Goal: Transaction & Acquisition: Book appointment/travel/reservation

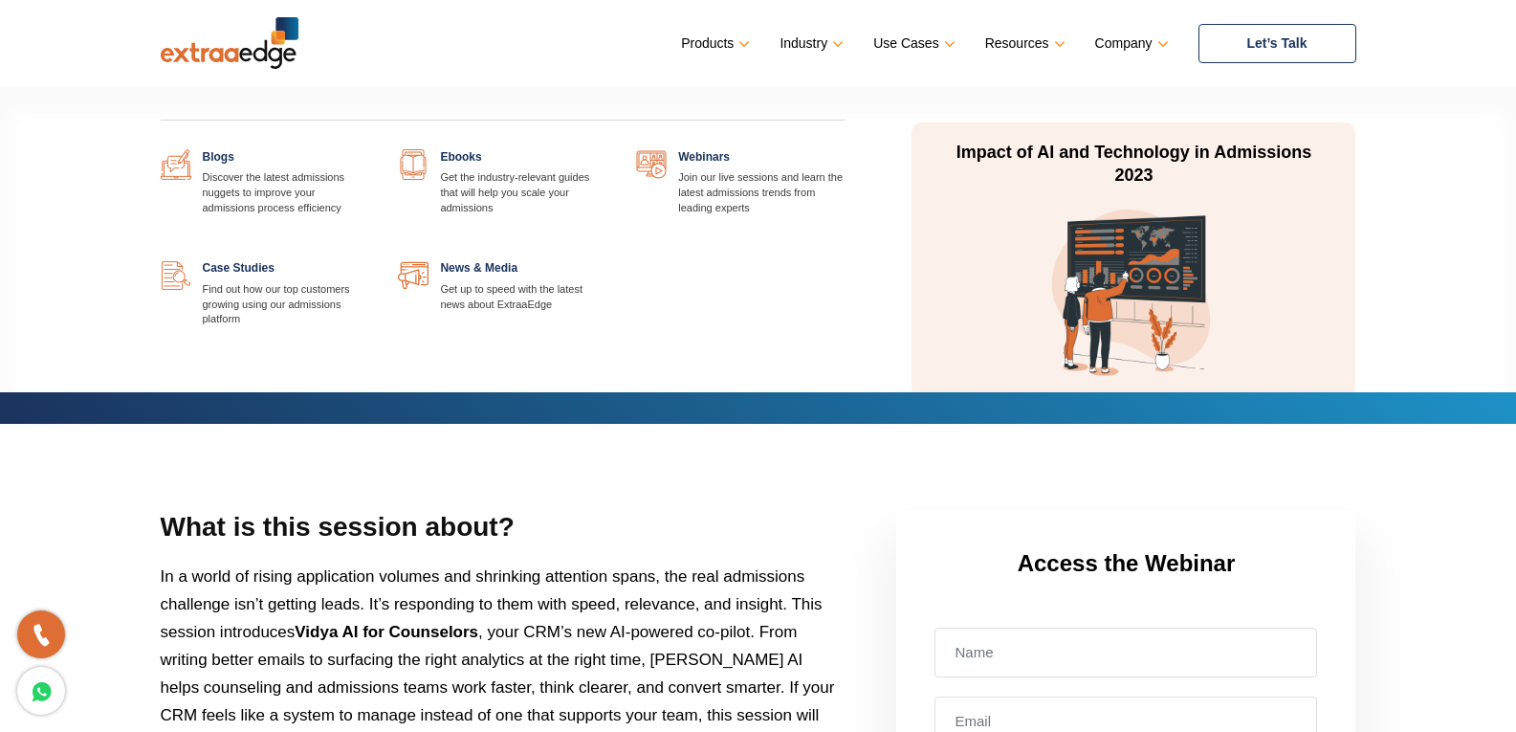
click at [846, 149] on link at bounding box center [846, 149] width 0 height 0
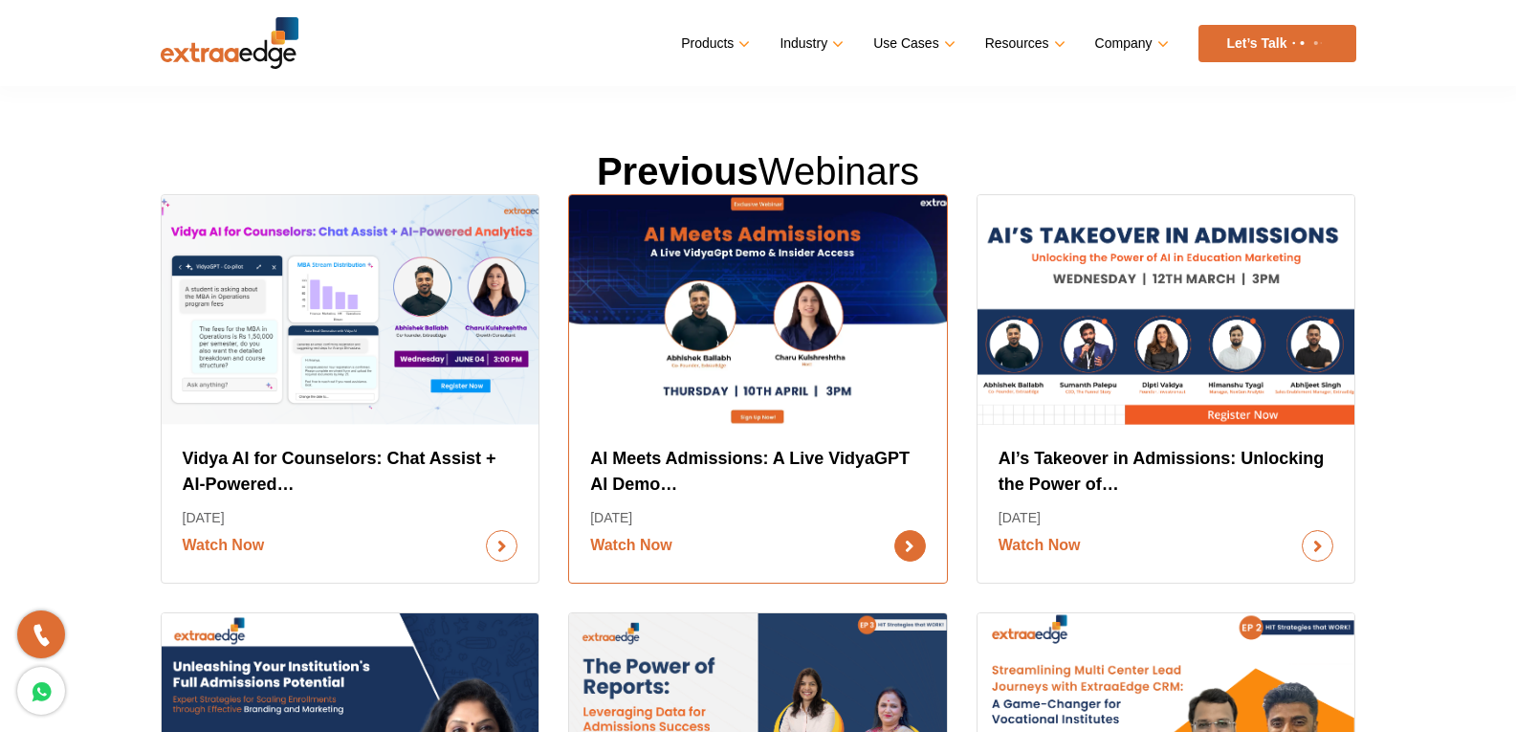
click at [658, 549] on link "Watch Now" at bounding box center [758, 546] width 336 height 32
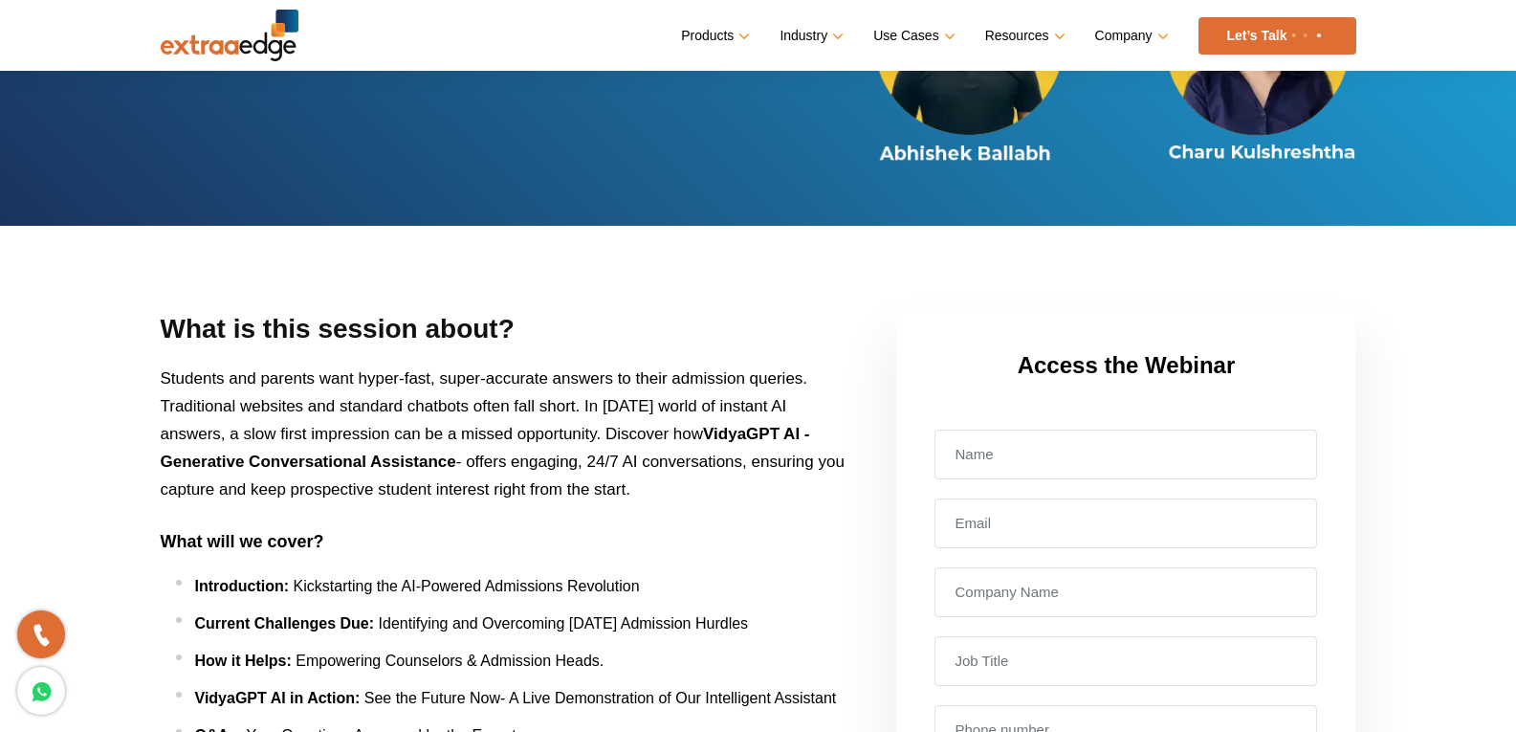
scroll to position [191, 0]
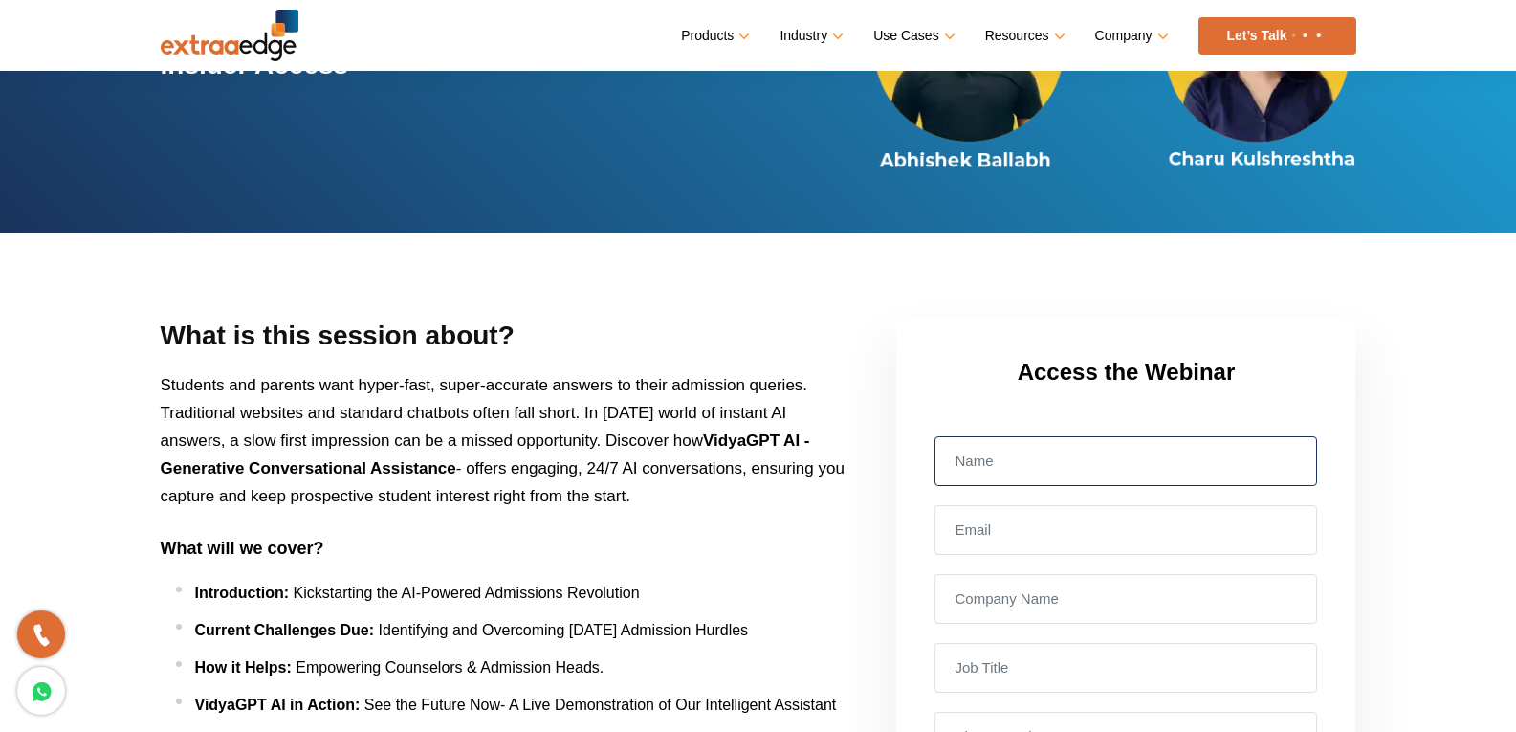
click at [993, 473] on input "text" at bounding box center [1126, 461] width 383 height 50
type input "Akshay"
click at [977, 528] on input "text" at bounding box center [1126, 530] width 383 height 50
type input "akshay@mailmodo.com"
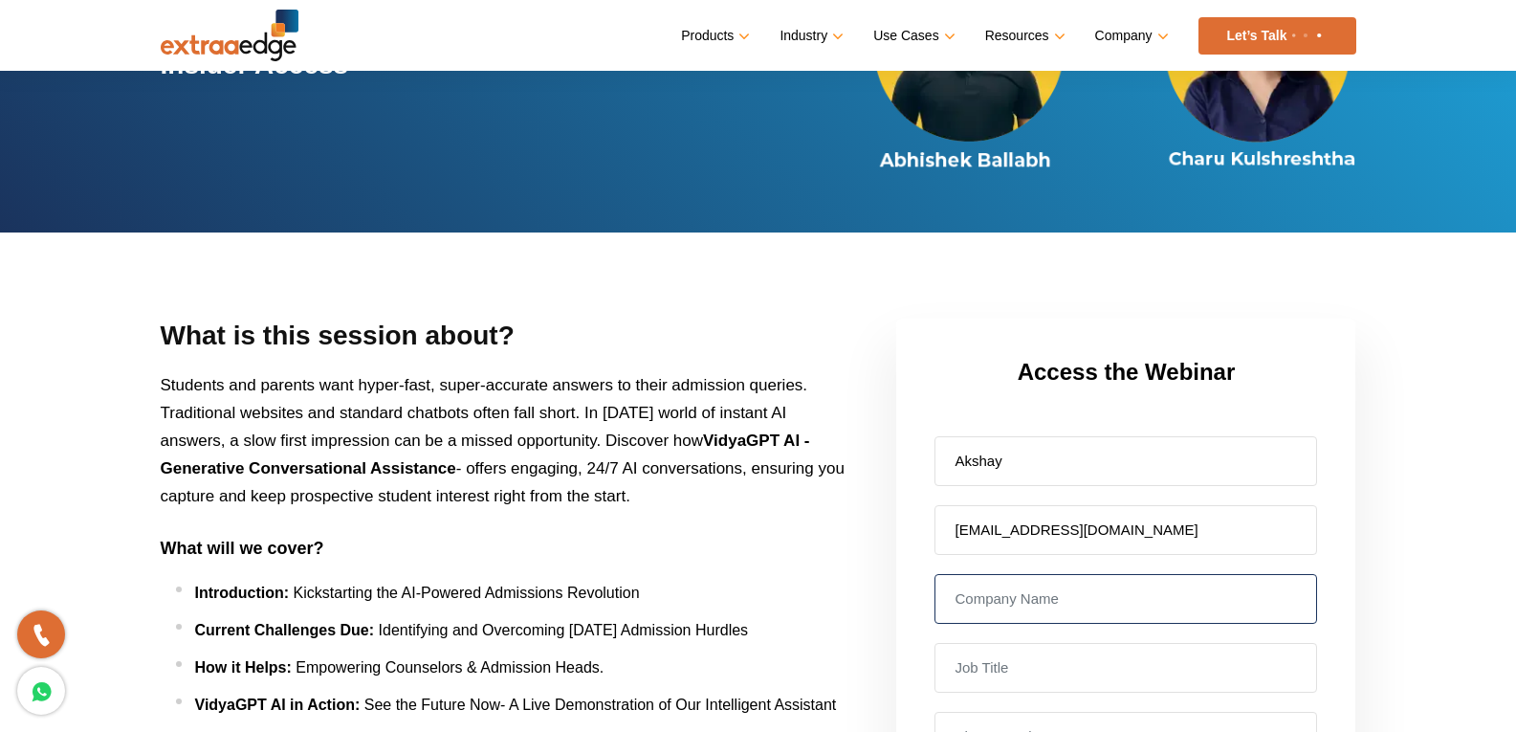
click at [986, 598] on input "text" at bounding box center [1126, 599] width 383 height 50
type input "mm"
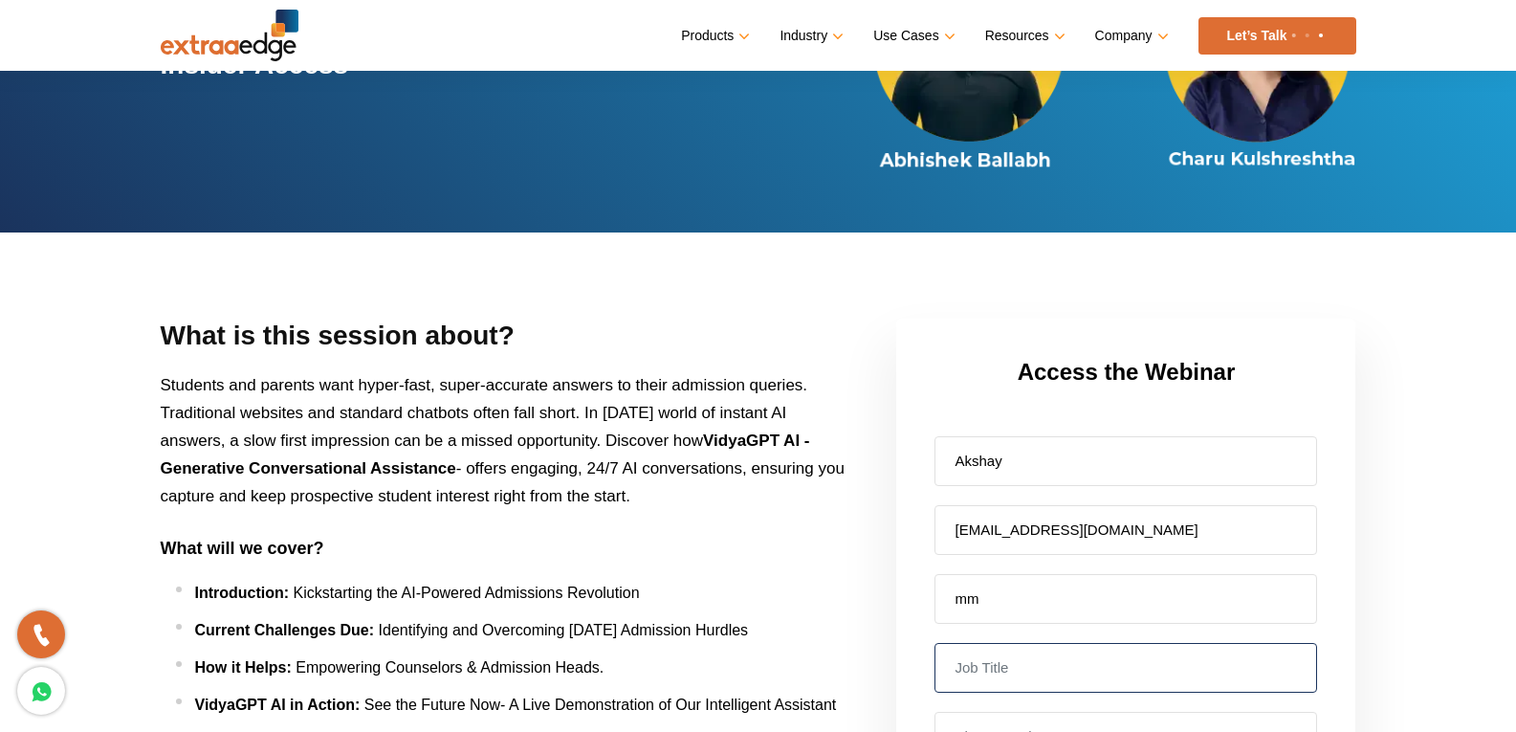
click at [939, 662] on input "text" at bounding box center [1126, 668] width 383 height 50
type input "mm"
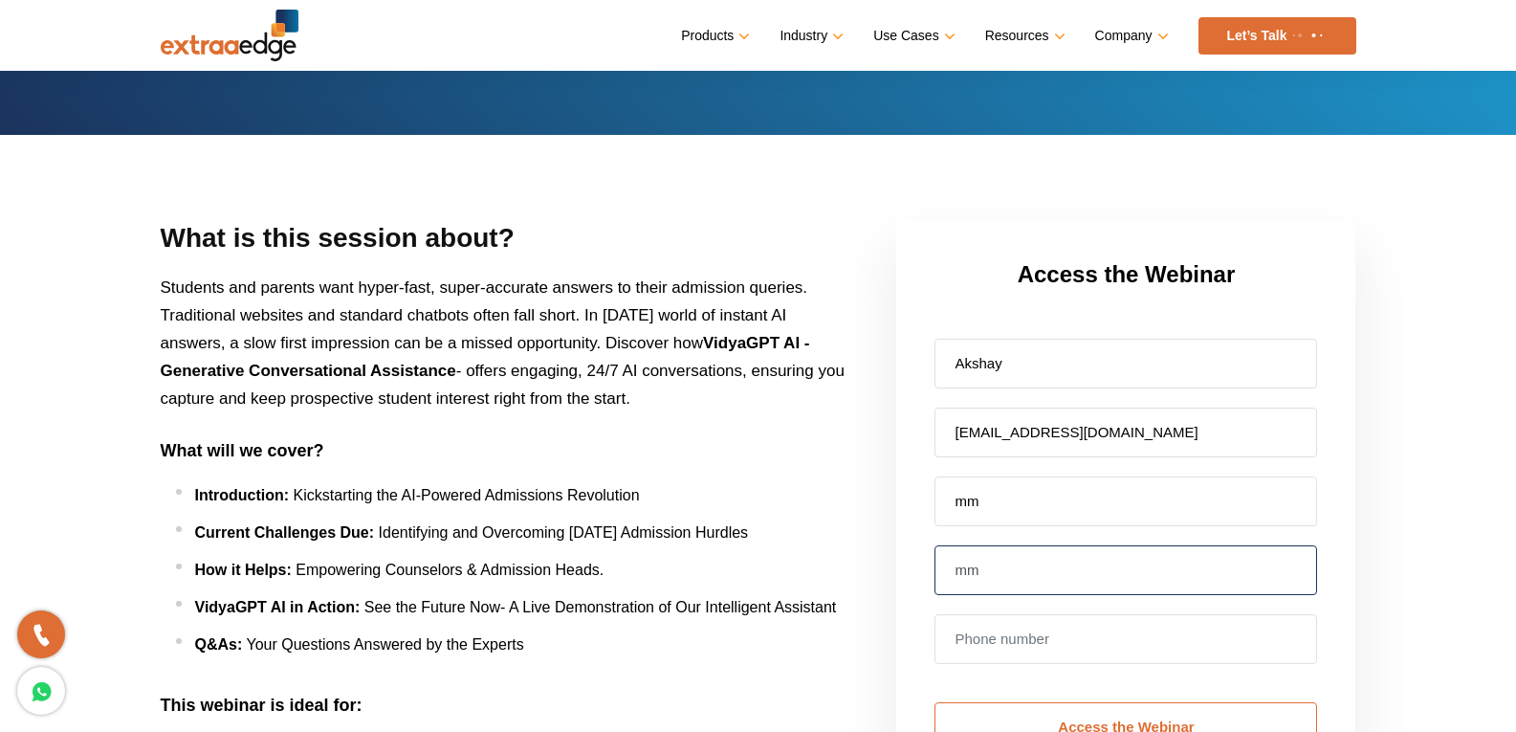
scroll to position [383, 0]
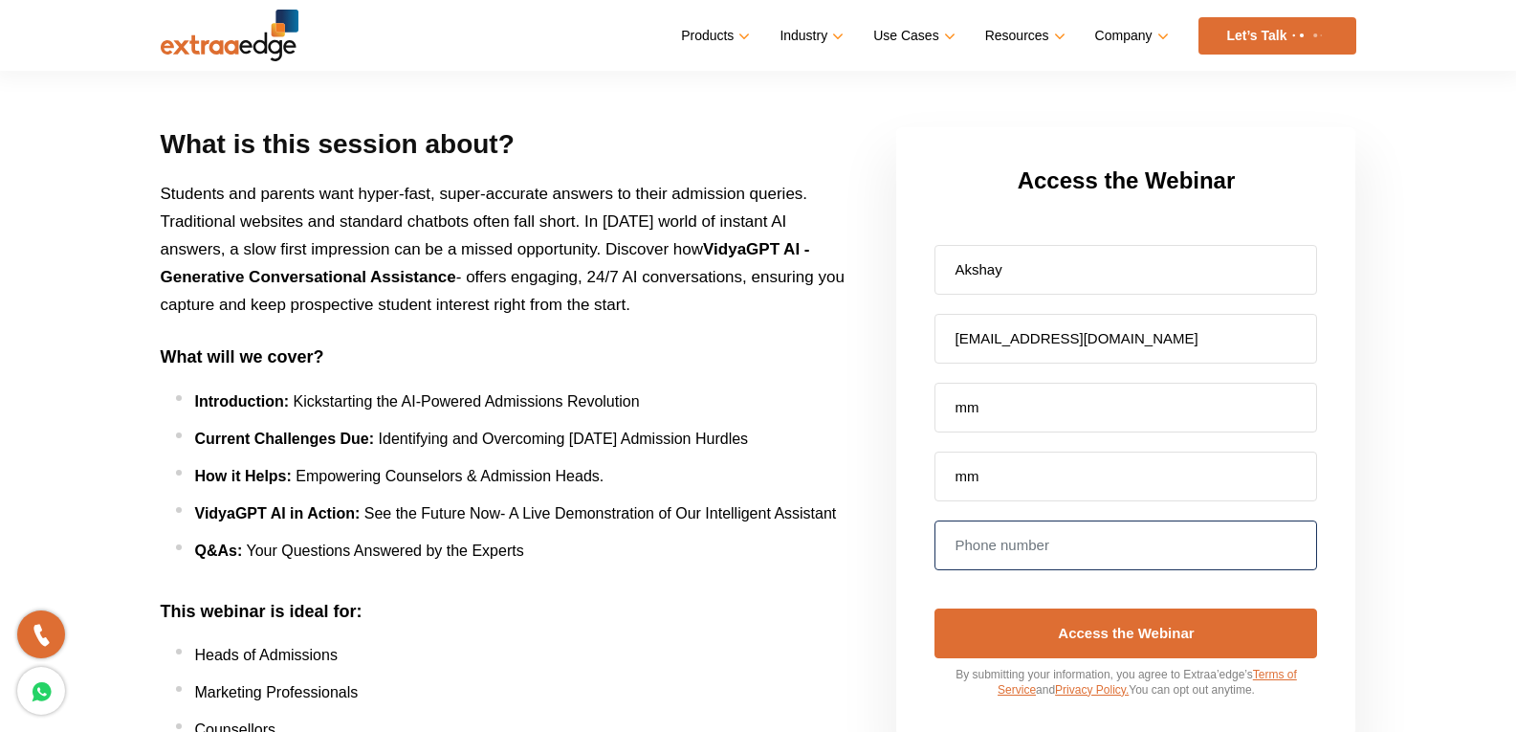
click at [1001, 539] on input "tel" at bounding box center [1126, 545] width 383 height 50
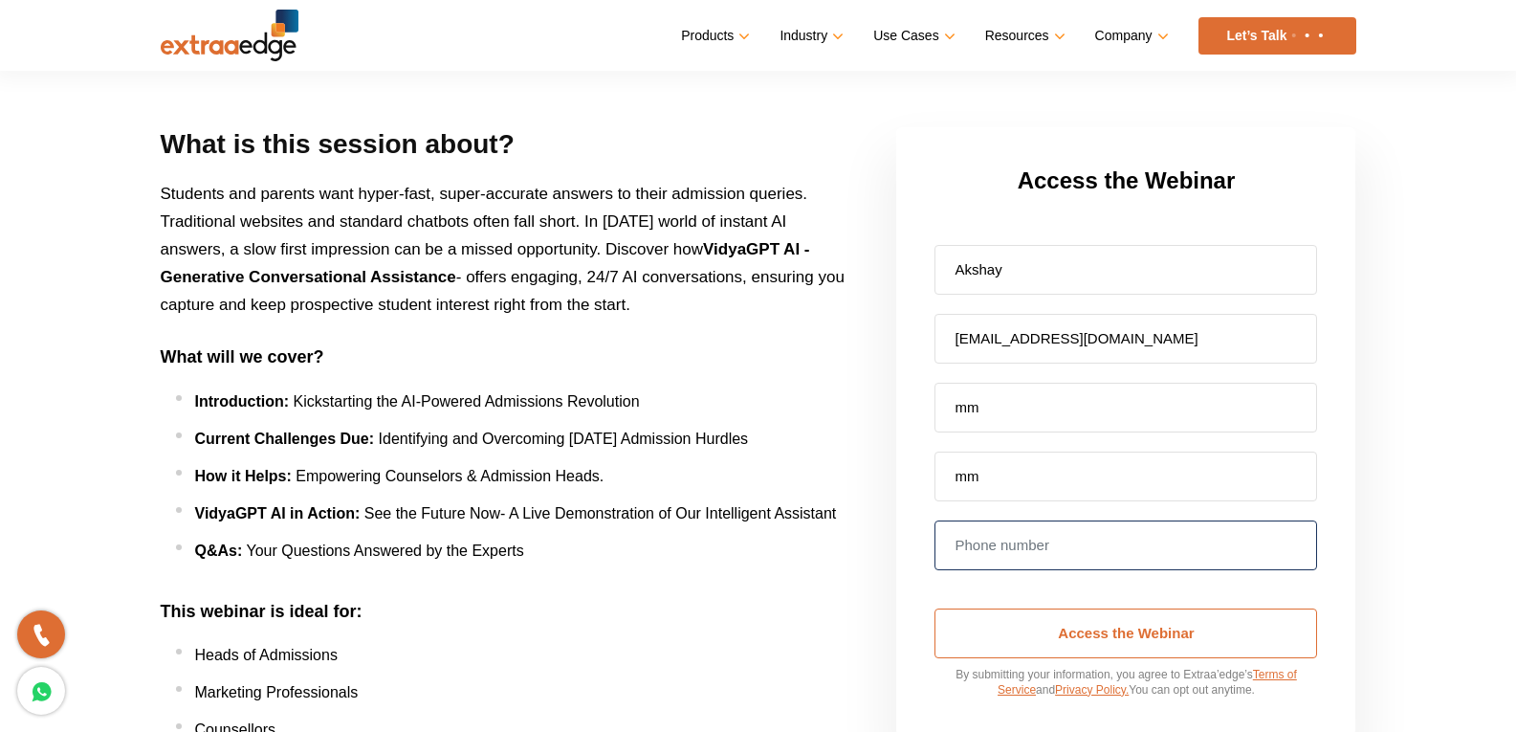
type input "9345545333"
click at [1039, 630] on input "Access the Webinar" at bounding box center [1126, 633] width 383 height 50
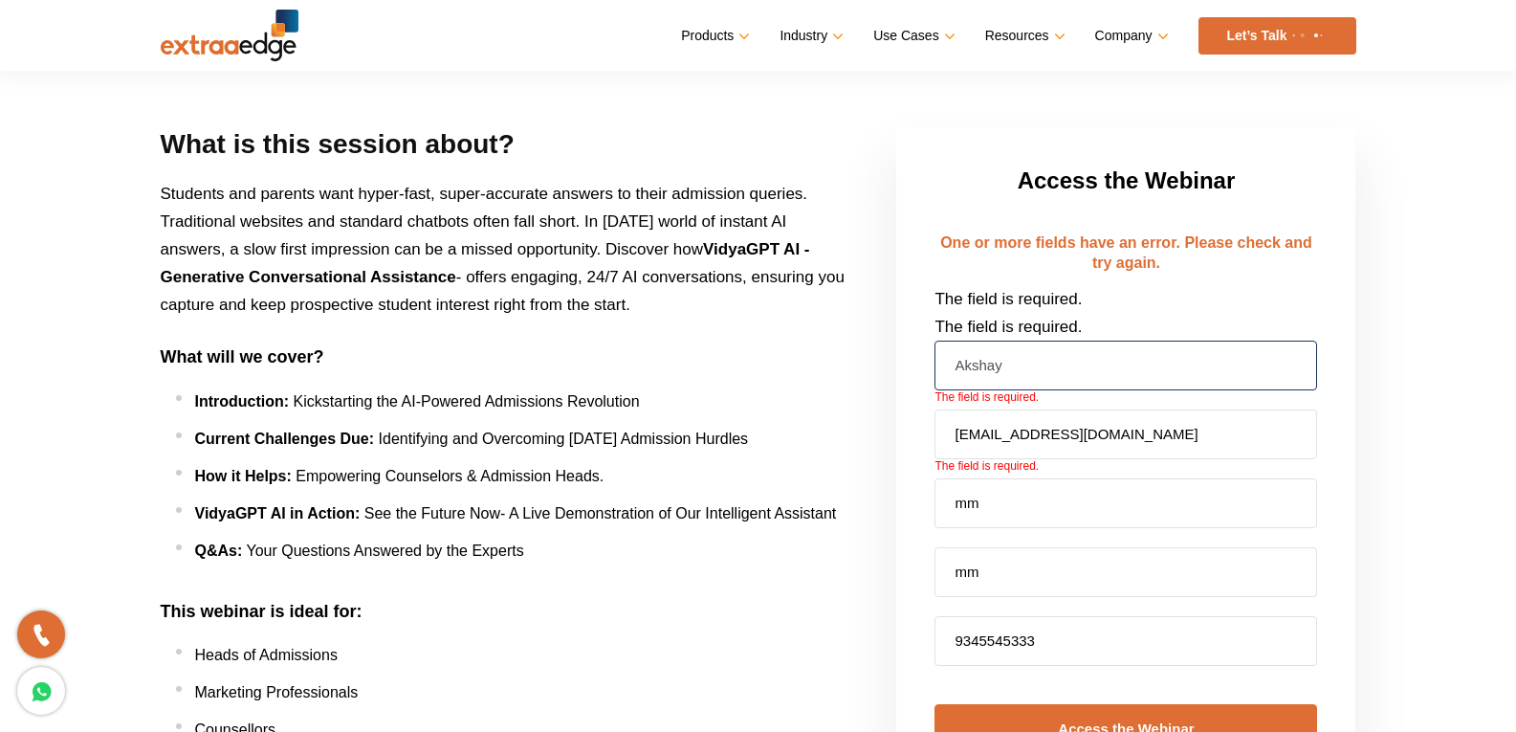
click at [1014, 376] on input "Akshay" at bounding box center [1126, 366] width 383 height 50
type input "Akshay1"
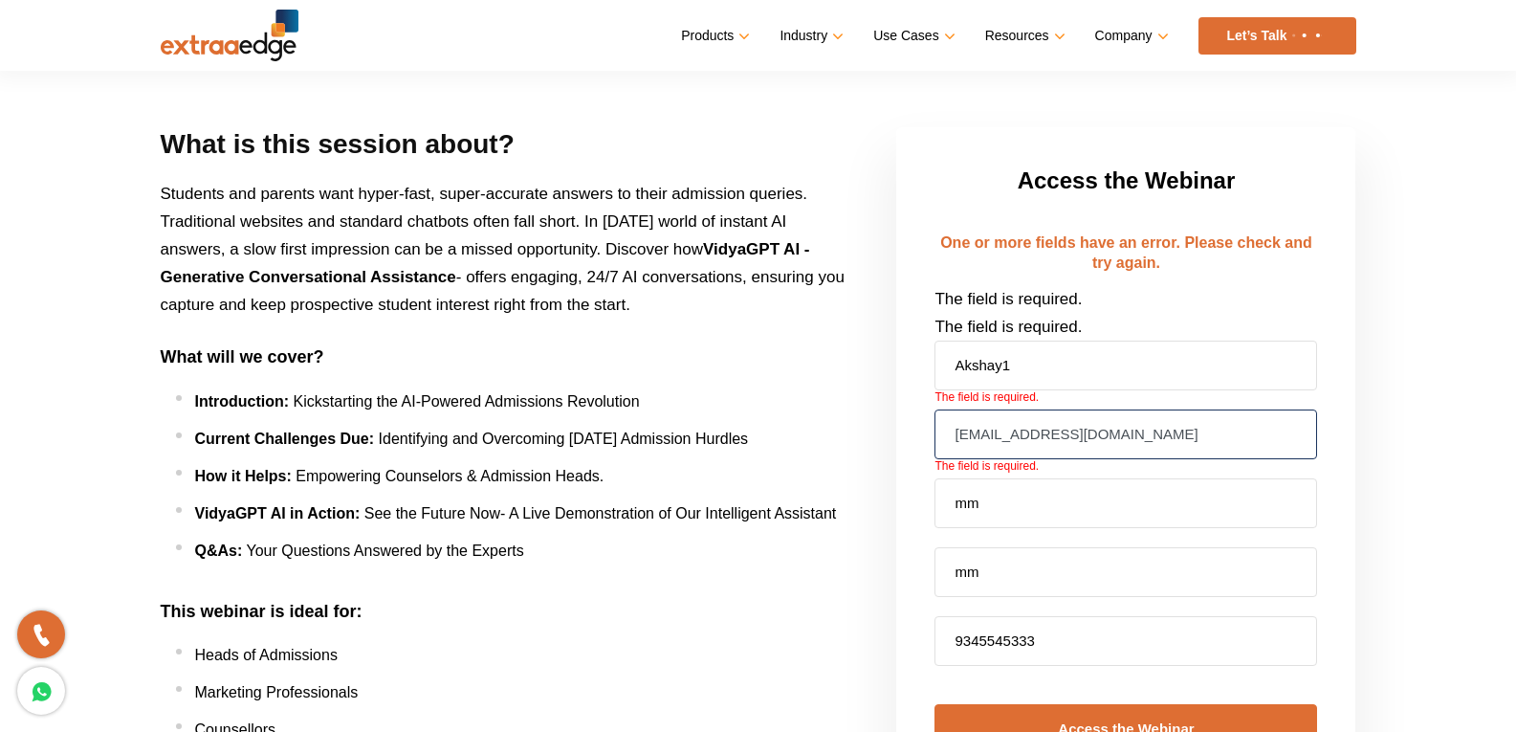
click at [1042, 426] on input "akshay@mailmodo.com" at bounding box center [1126, 434] width 383 height 50
type input "akshay@mailmodo.com"
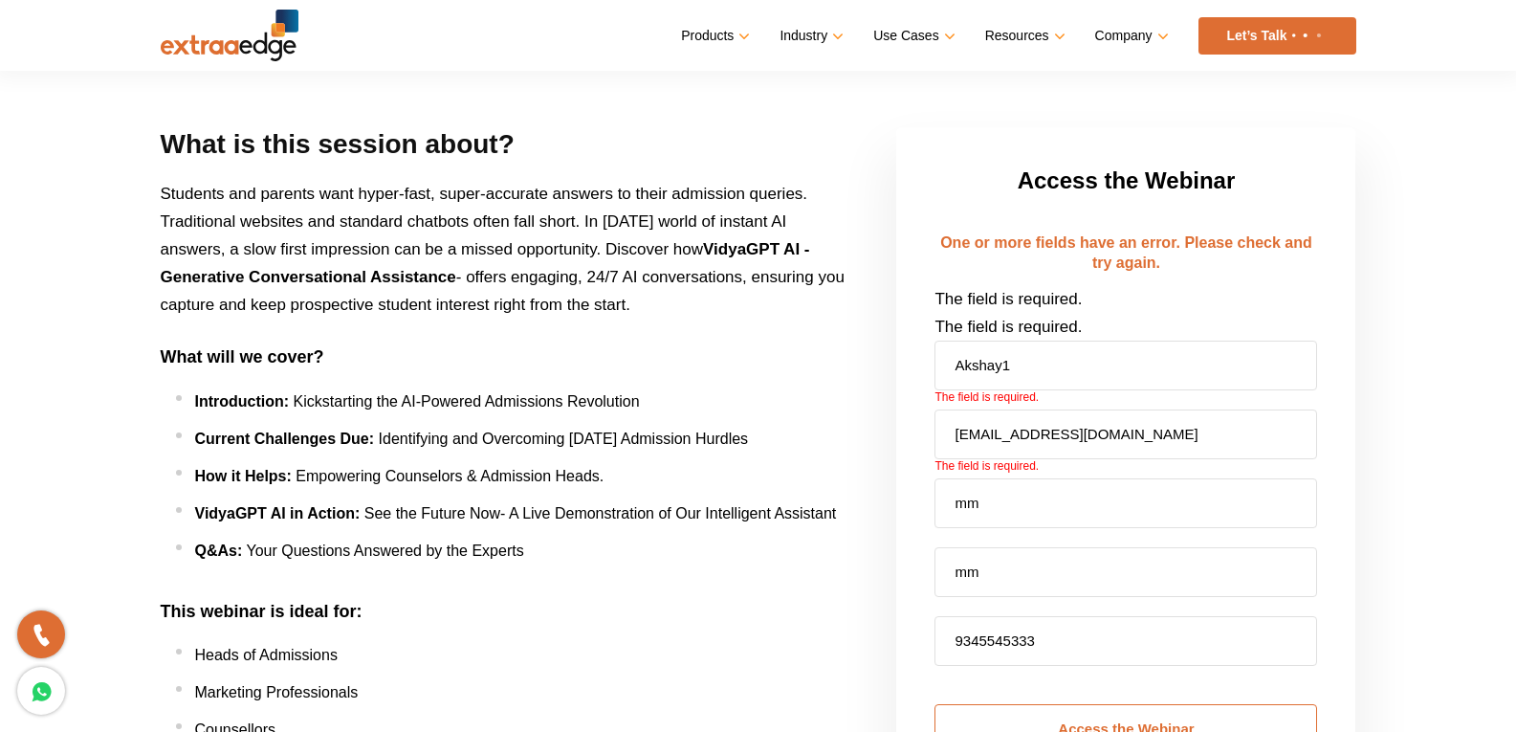
click at [984, 713] on input "Access the Webinar" at bounding box center [1126, 729] width 383 height 50
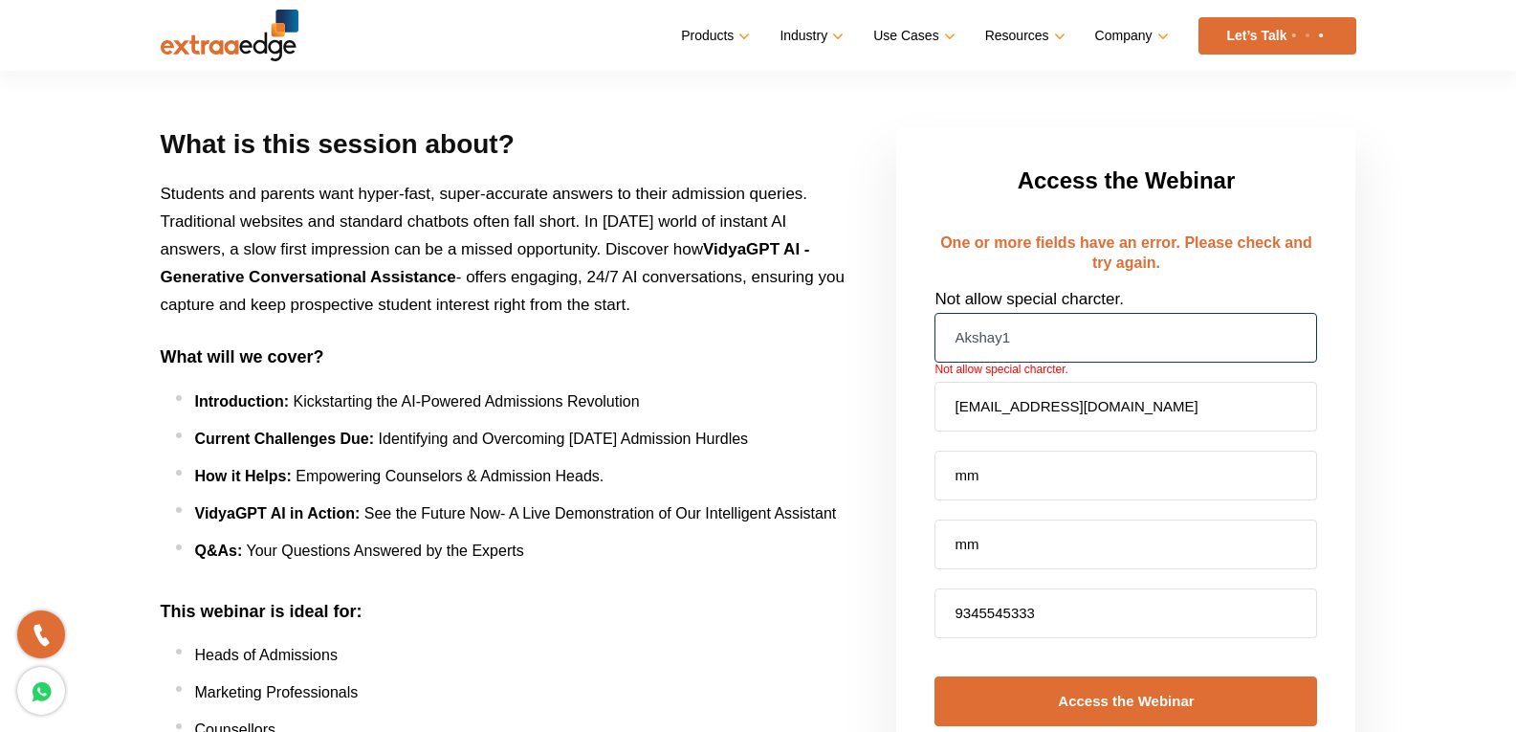
click at [1030, 359] on input "Akshay1" at bounding box center [1126, 338] width 383 height 50
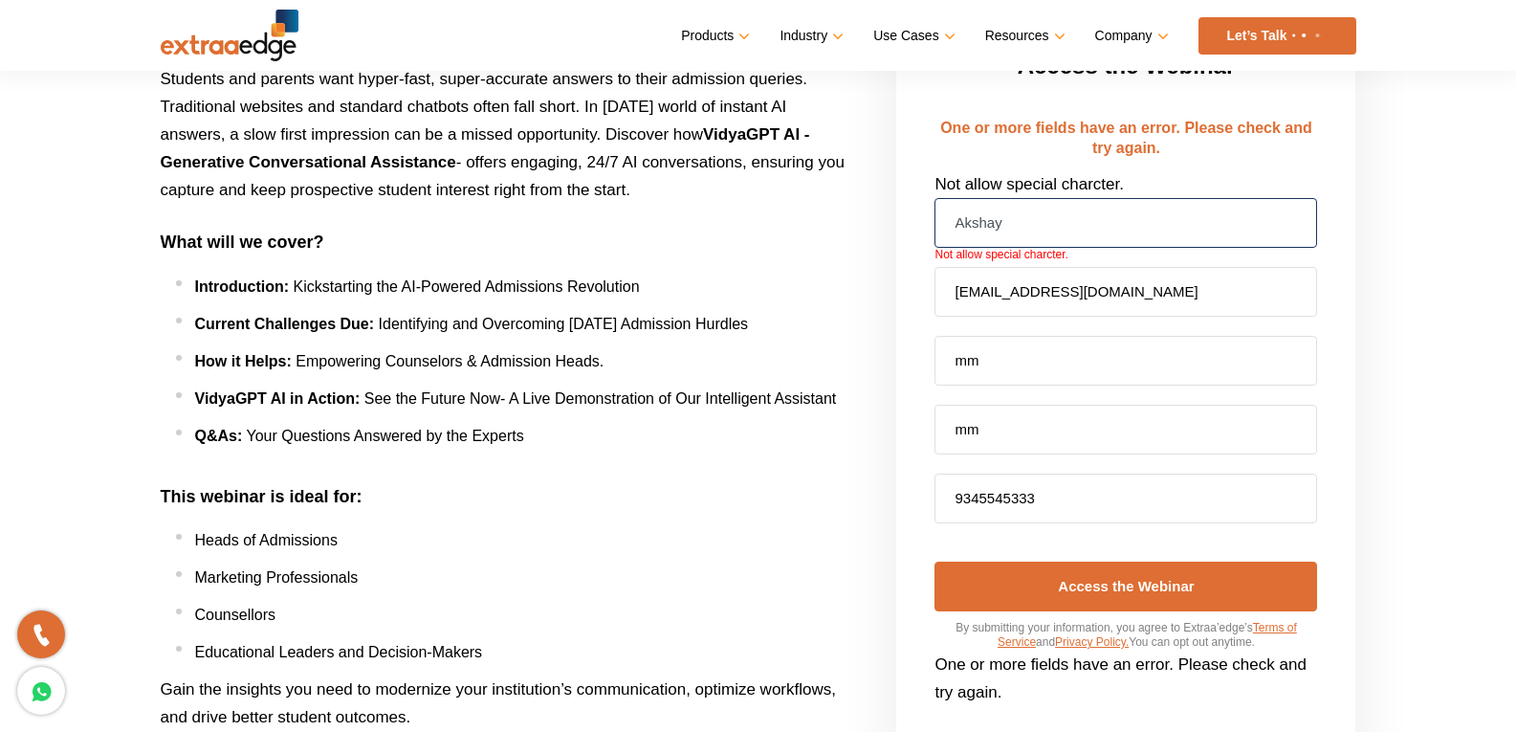
scroll to position [670, 0]
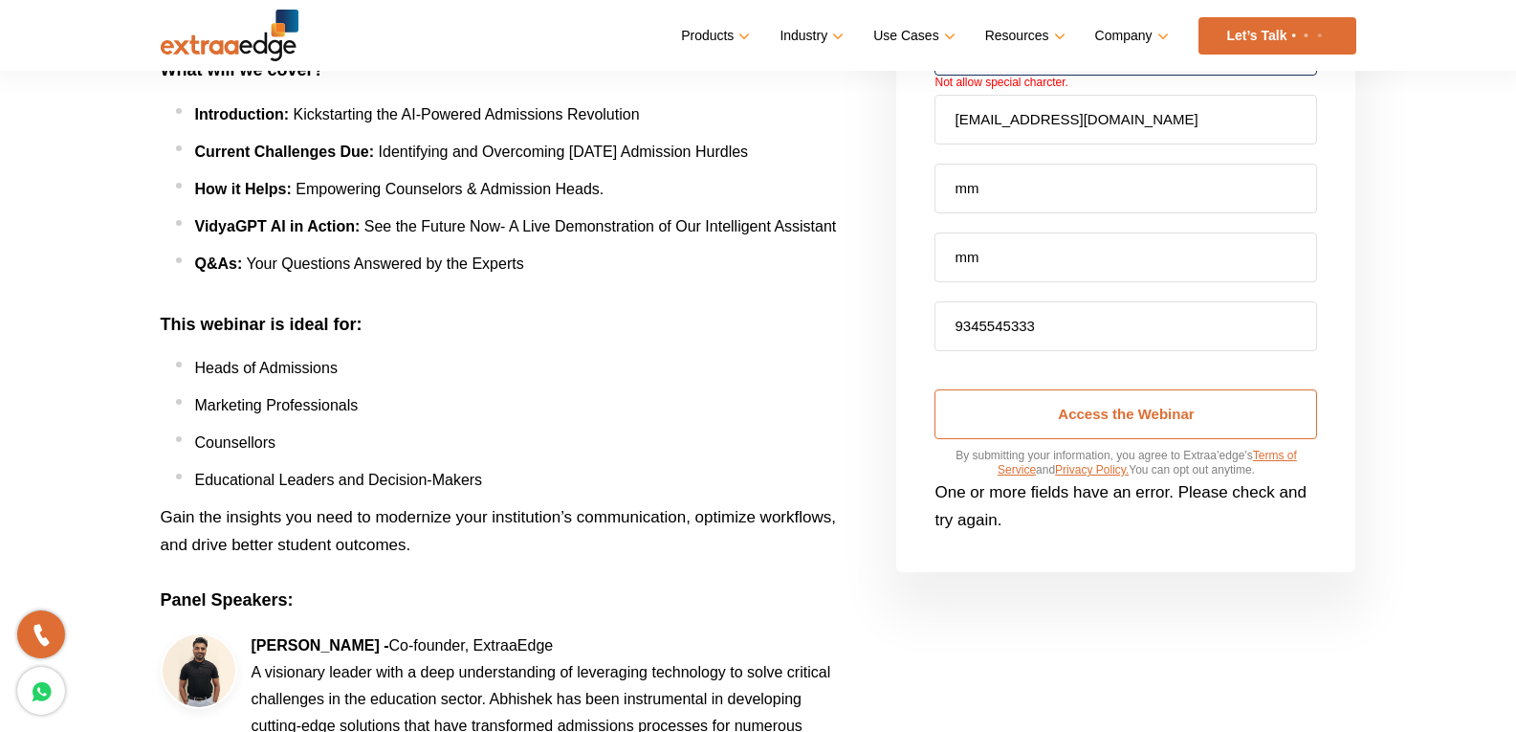
type input "Akshay"
click at [988, 428] on input "Access the Webinar" at bounding box center [1126, 414] width 383 height 50
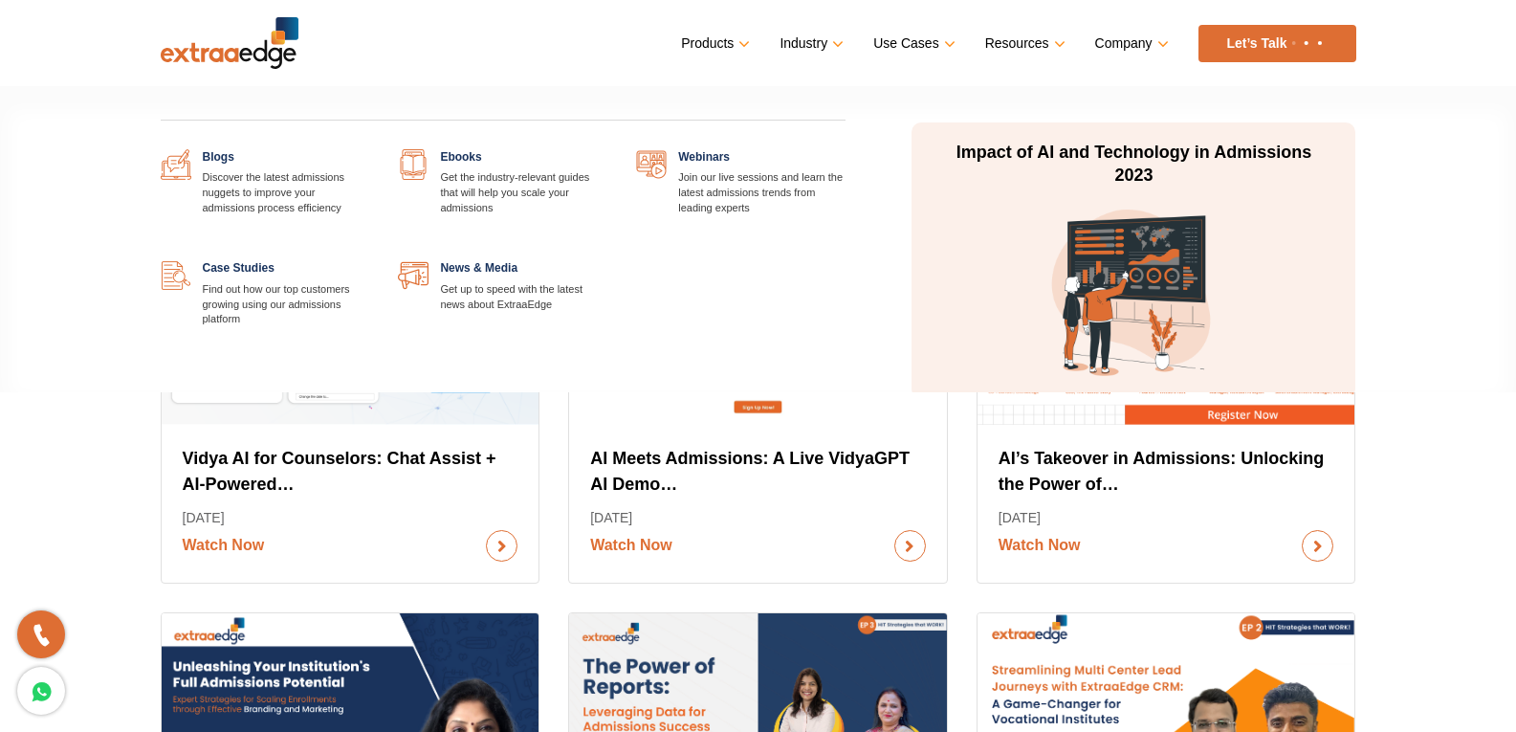
click at [1024, 46] on link "Resources" at bounding box center [1023, 44] width 77 height 28
click at [607, 149] on link at bounding box center [607, 149] width 0 height 0
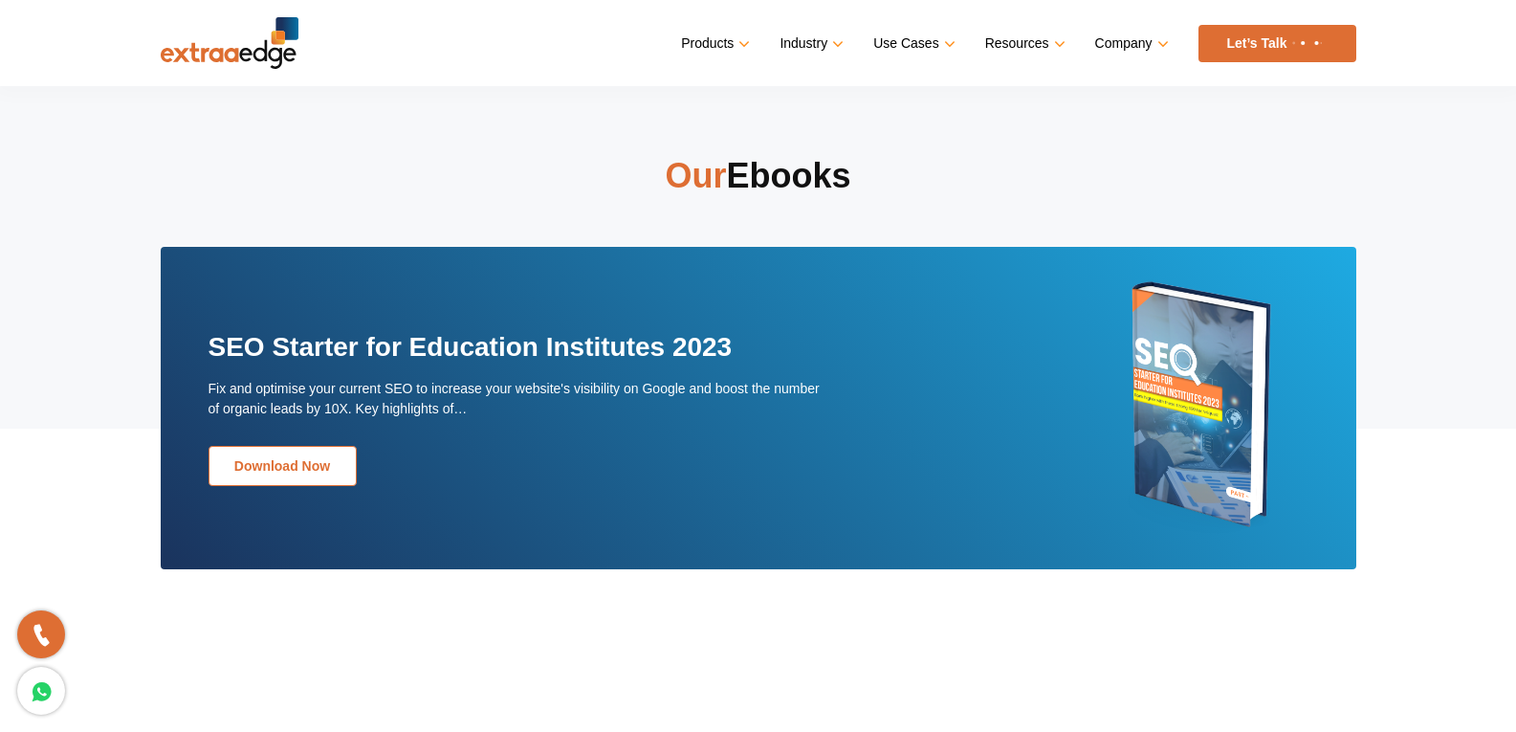
click at [270, 452] on link "Download Now" at bounding box center [283, 466] width 148 height 40
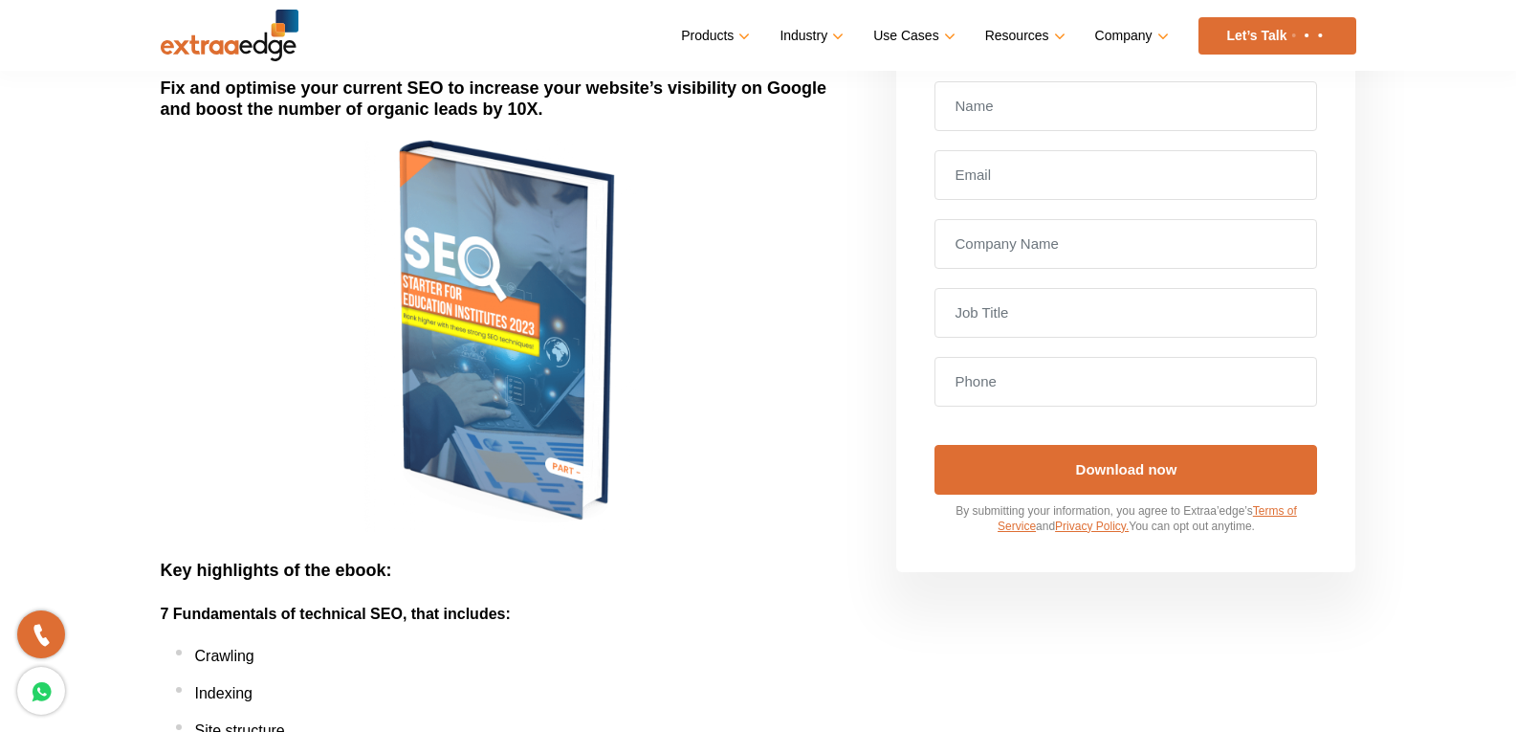
scroll to position [96, 0]
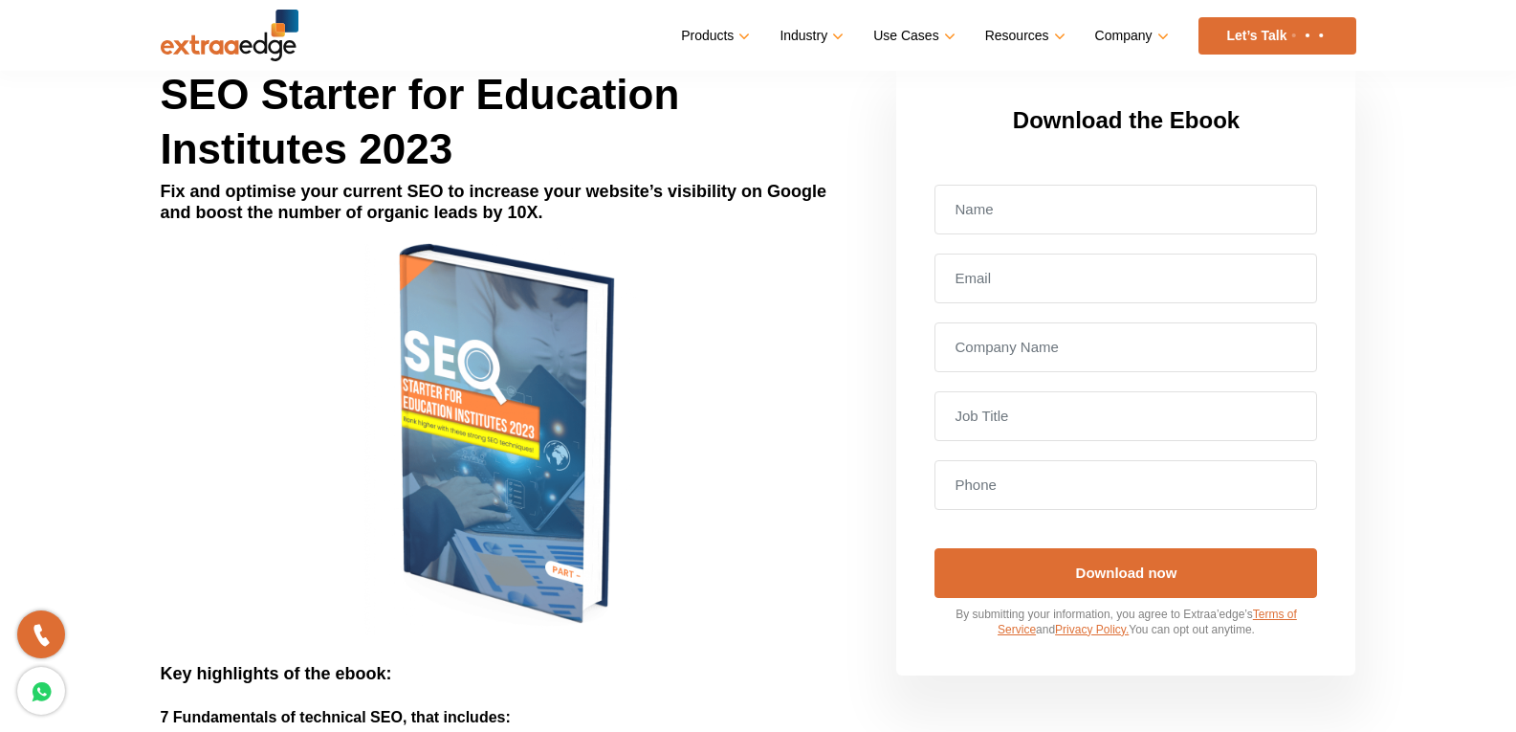
click at [268, 46] on img at bounding box center [230, 36] width 138 height 52
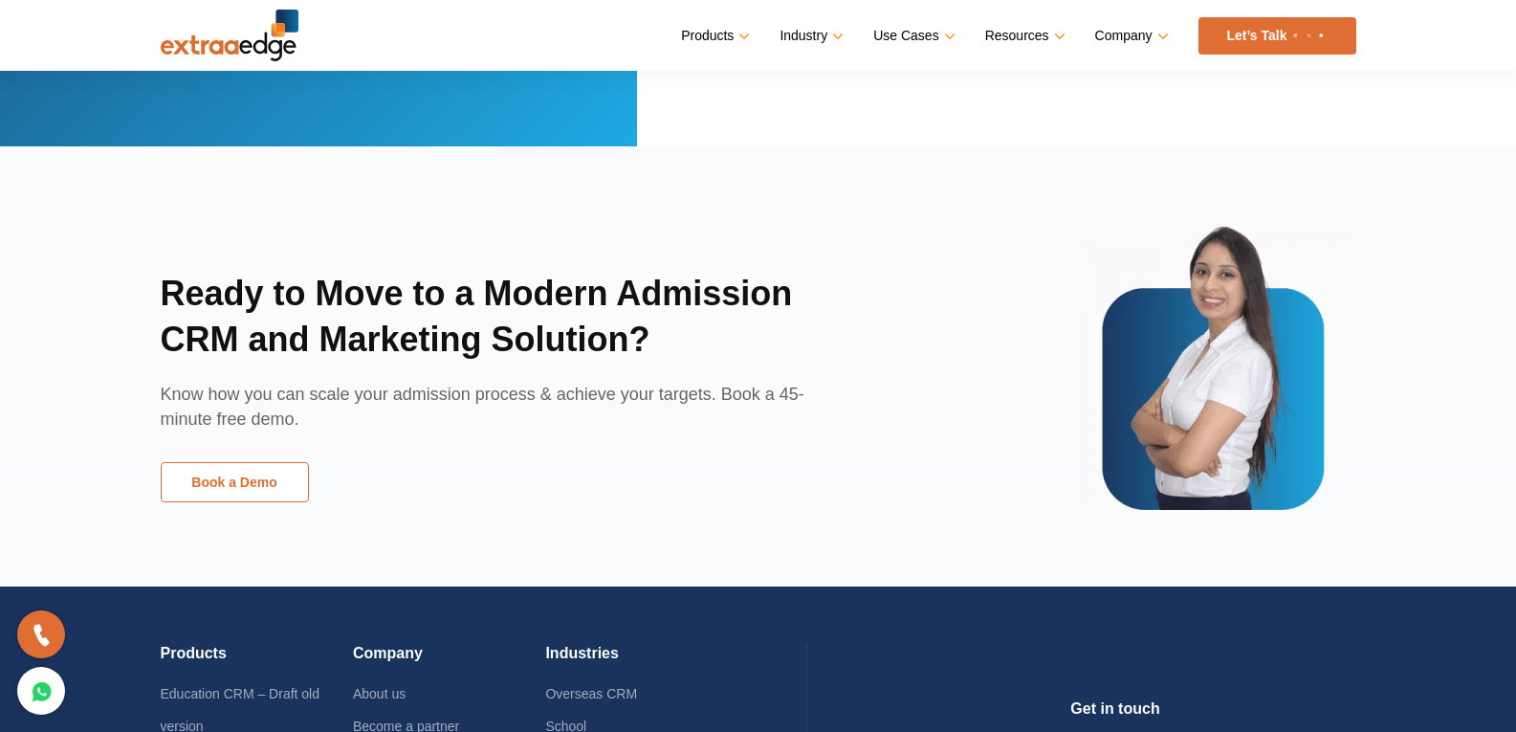
scroll to position [4223, 0]
click at [258, 488] on link "Book a Demo" at bounding box center [235, 482] width 148 height 40
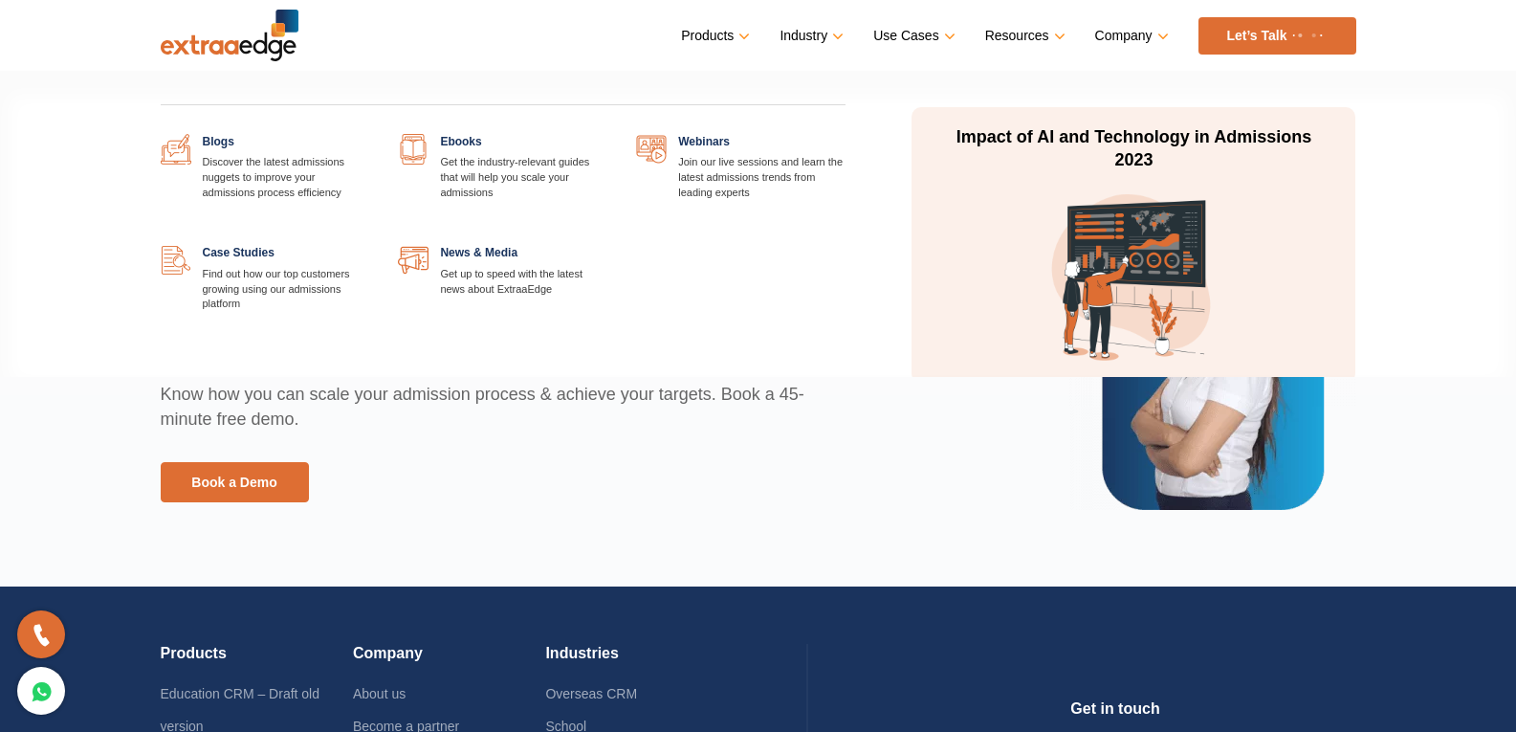
click at [607, 245] on link at bounding box center [607, 245] width 0 height 0
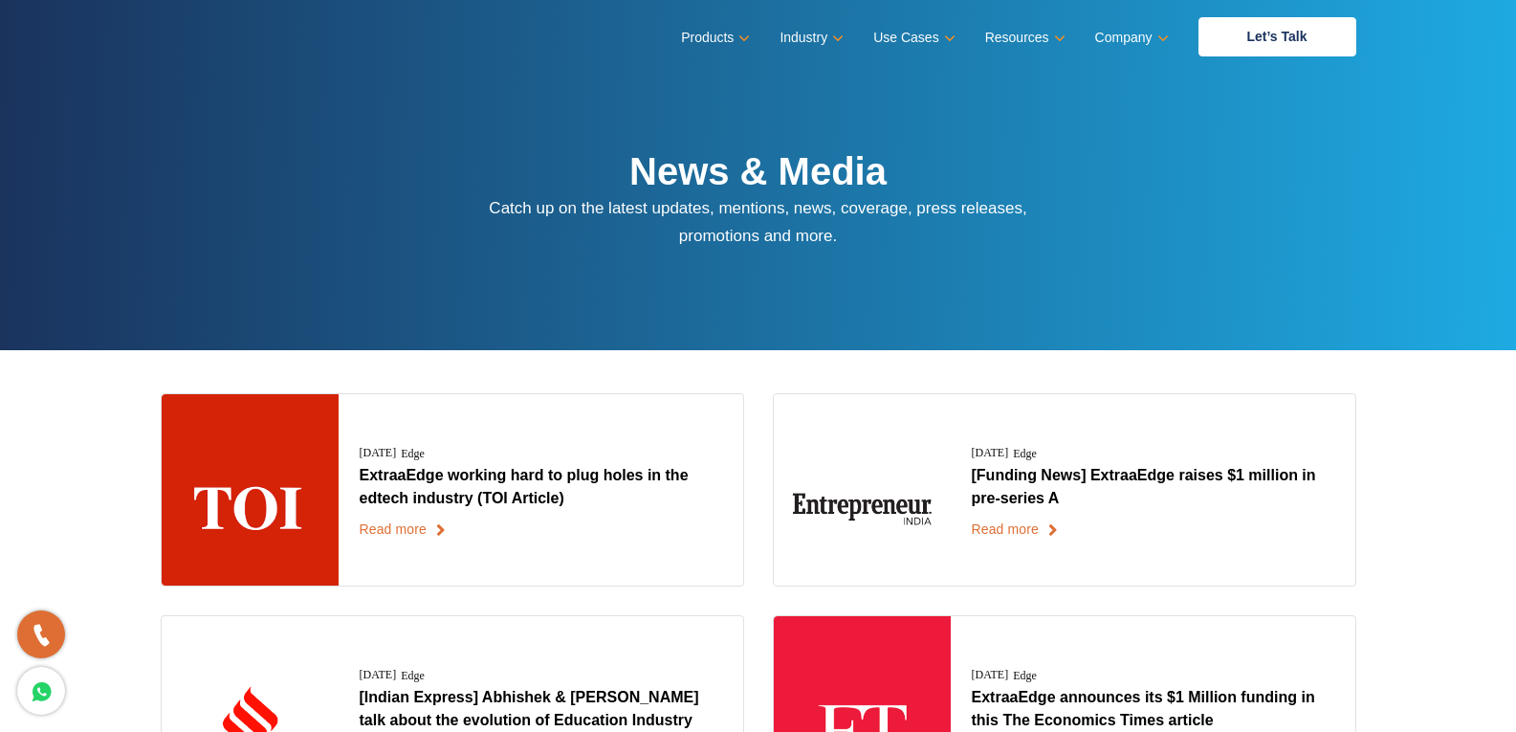
scroll to position [383, 0]
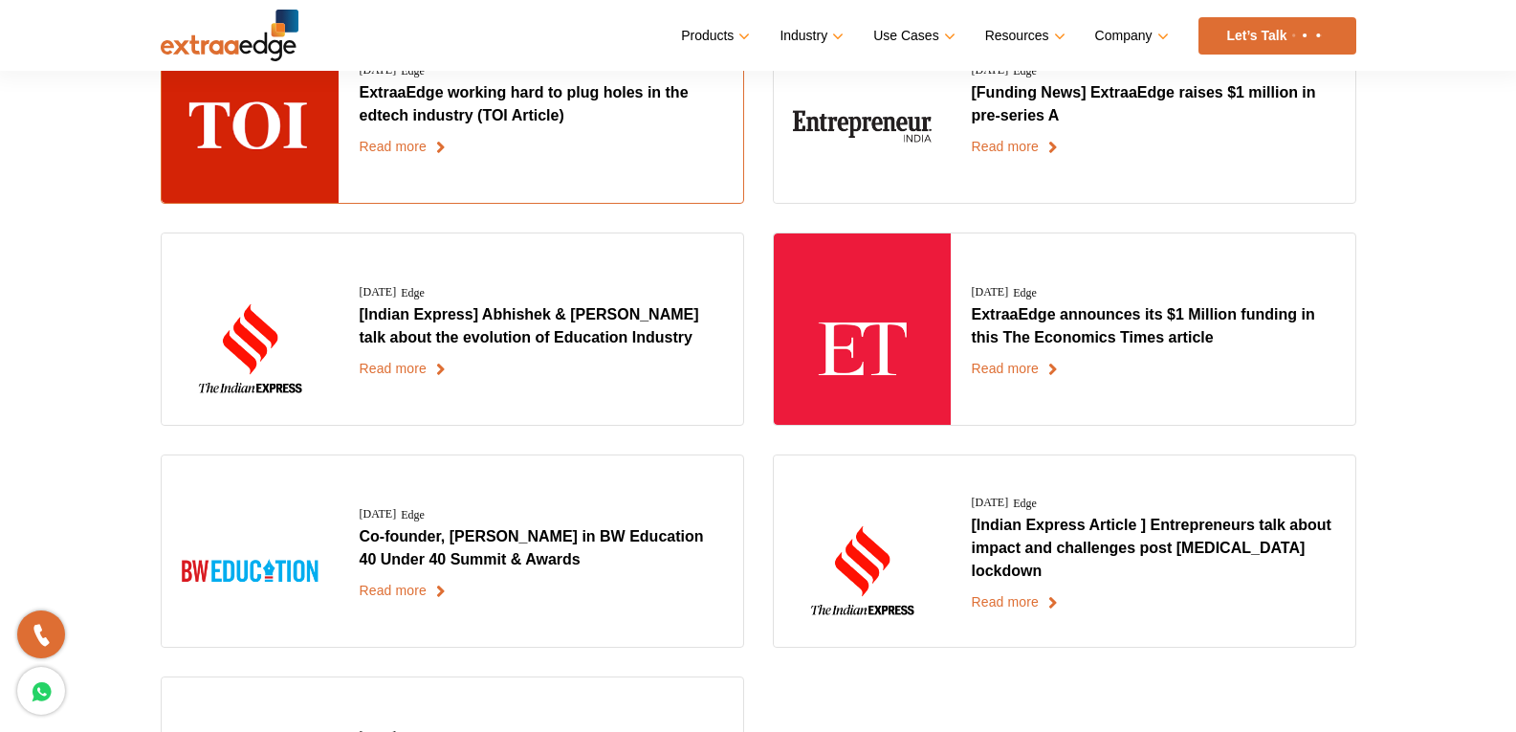
click at [407, 141] on link "Read more" at bounding box center [403, 146] width 87 height 19
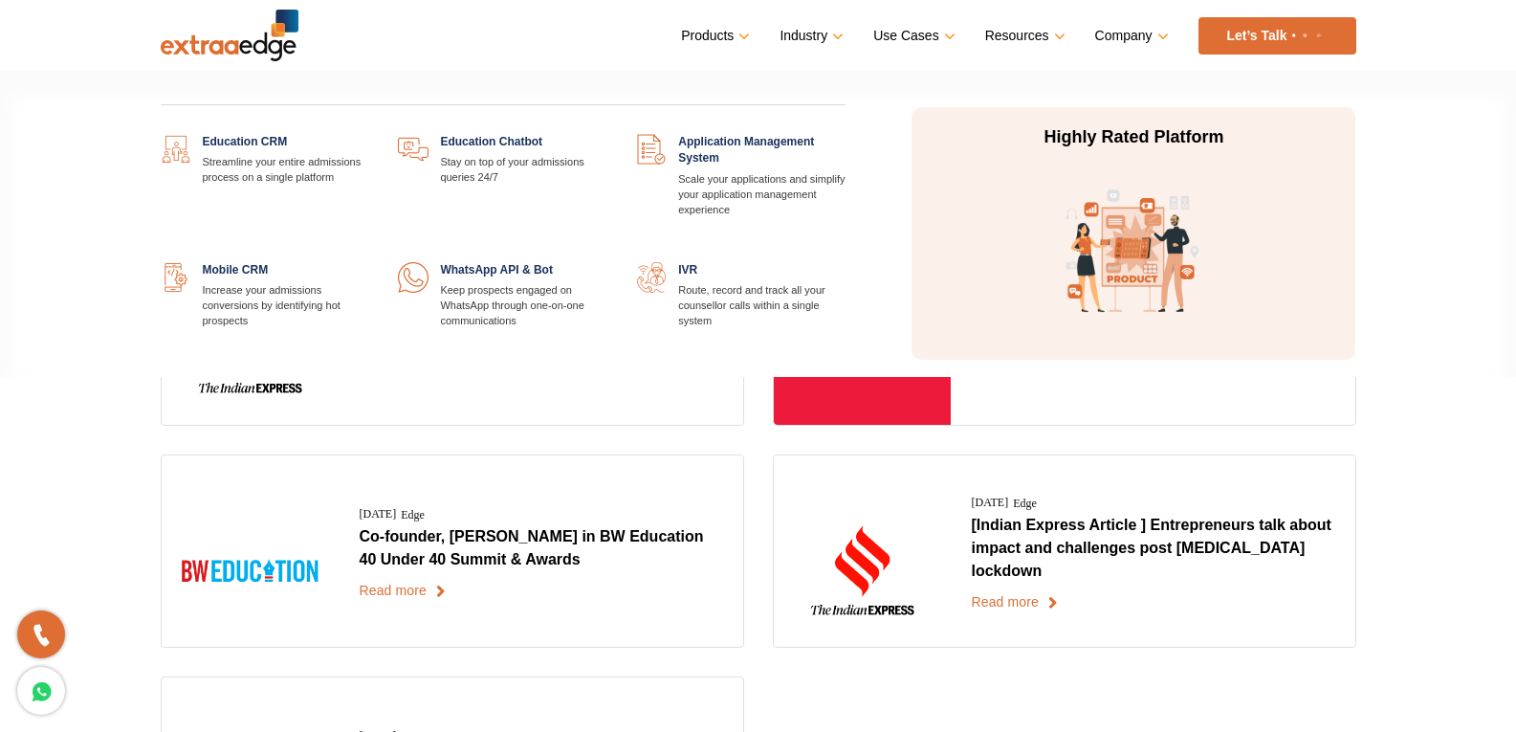
click at [369, 134] on link at bounding box center [369, 134] width 0 height 0
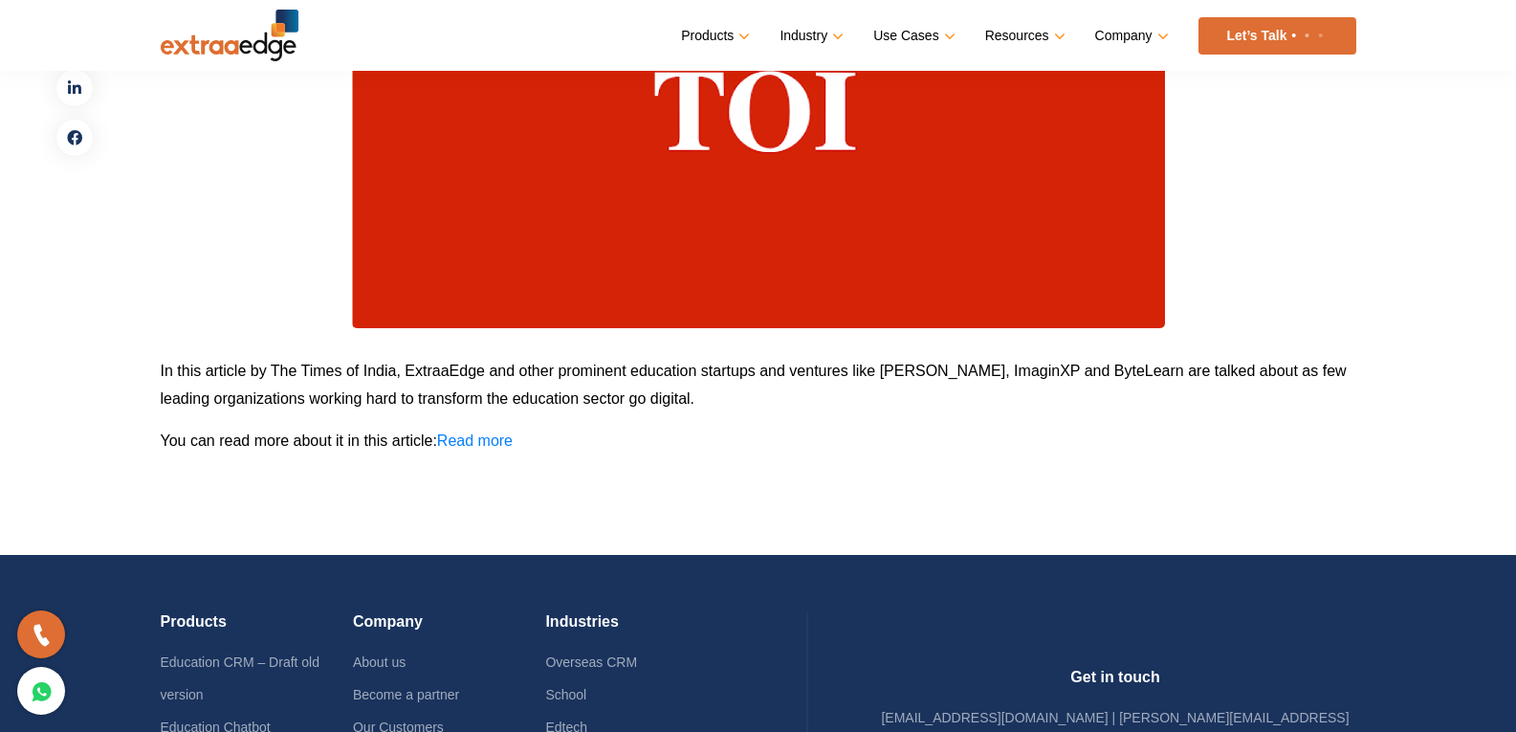
scroll to position [670, 0]
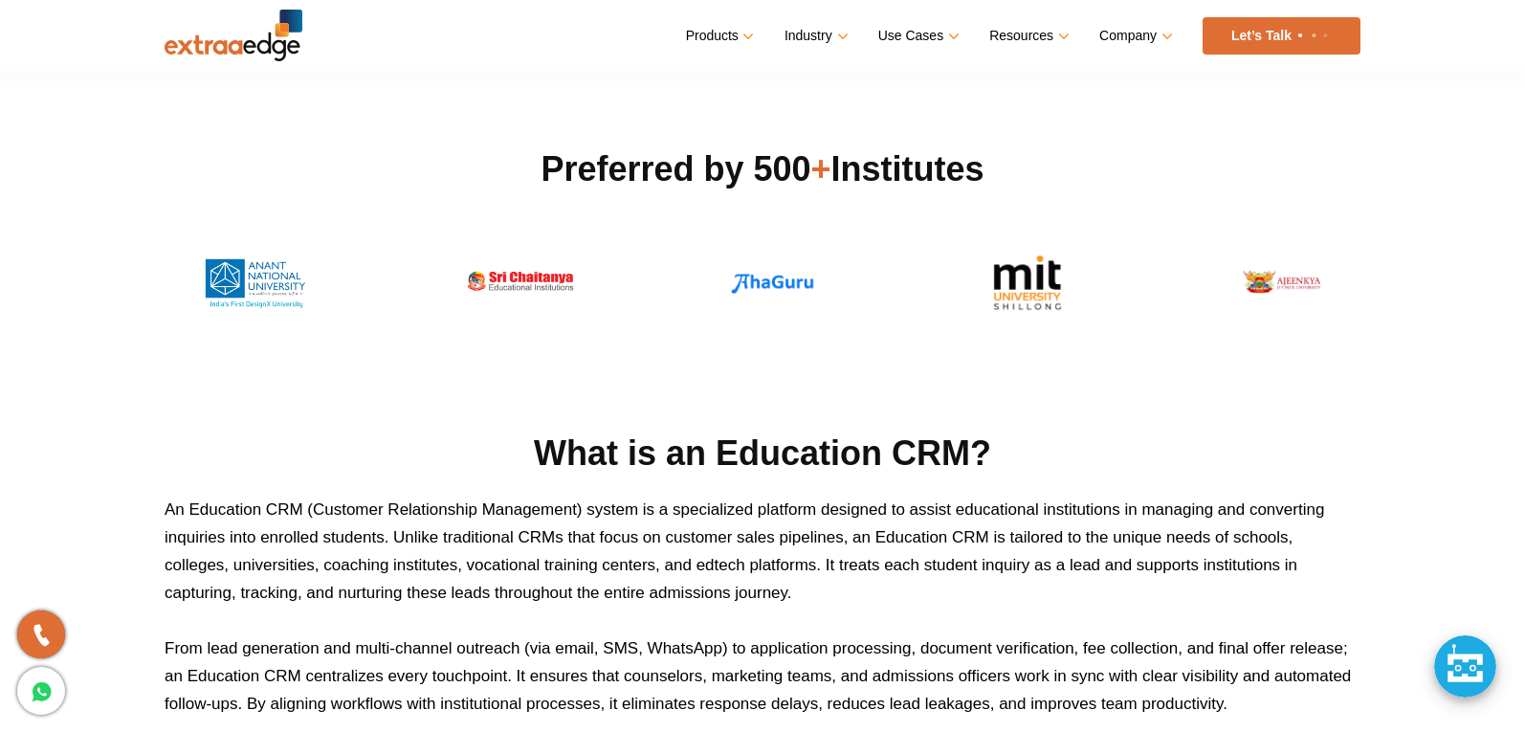
scroll to position [578, 0]
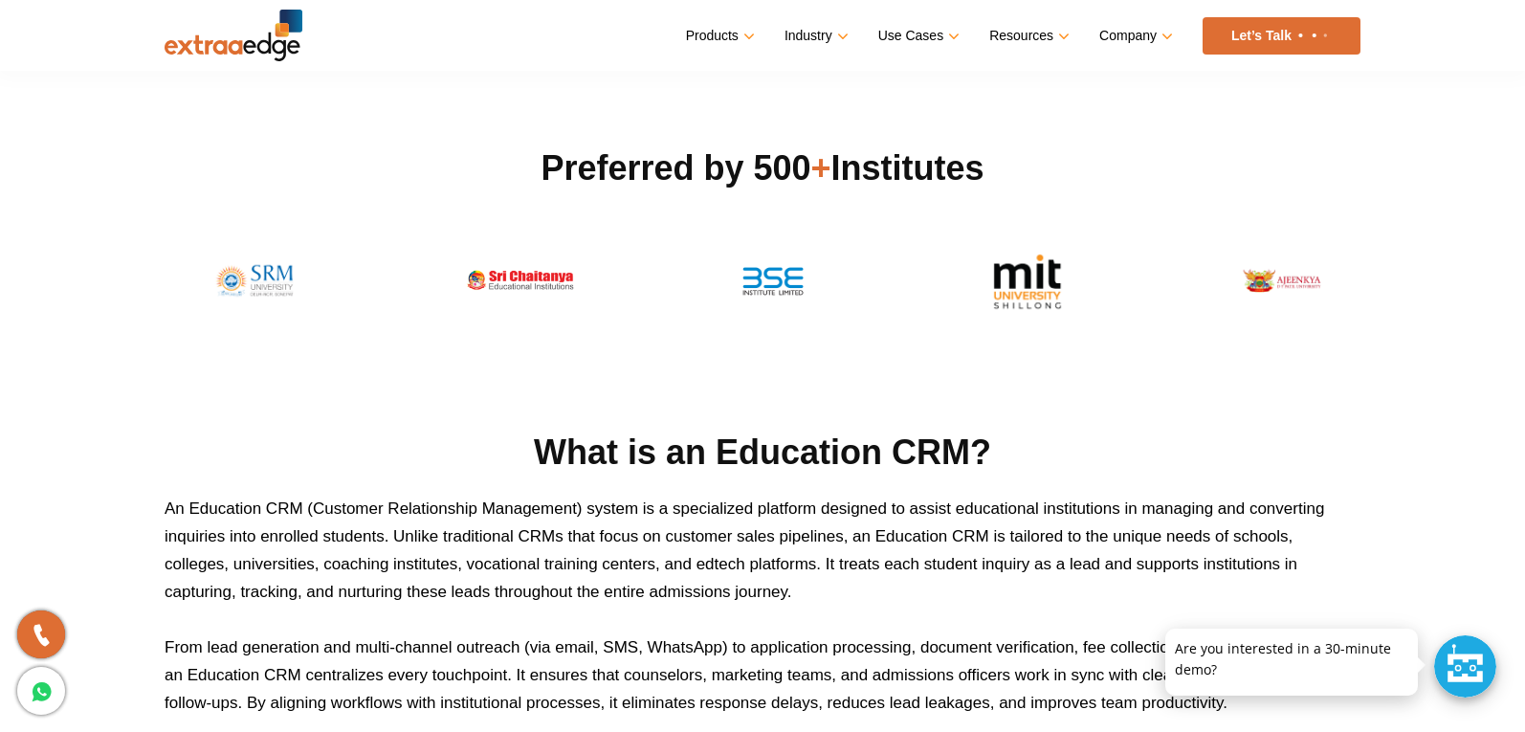
click at [1445, 673] on div at bounding box center [1465, 666] width 62 height 62
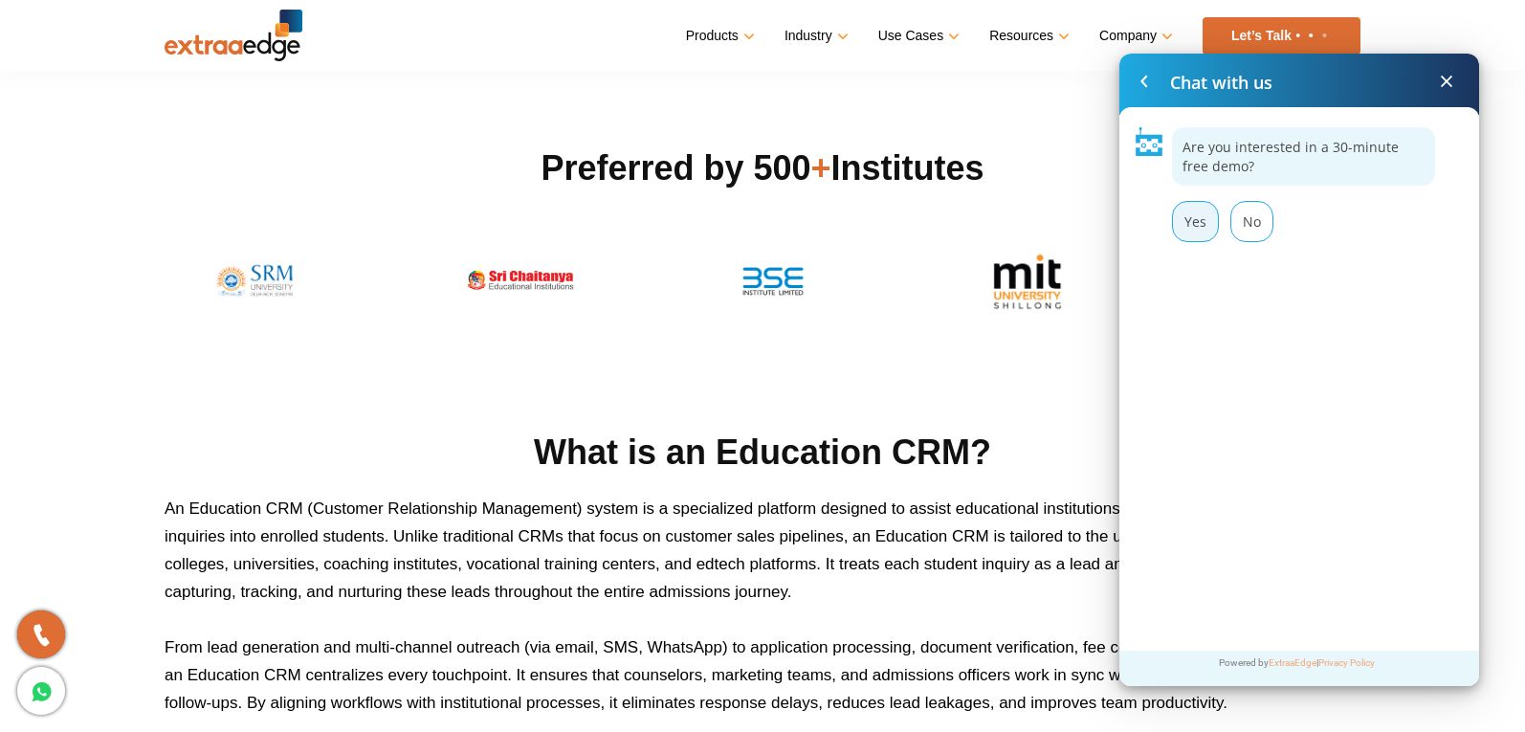
click at [1196, 219] on div "Yes" at bounding box center [1195, 221] width 47 height 41
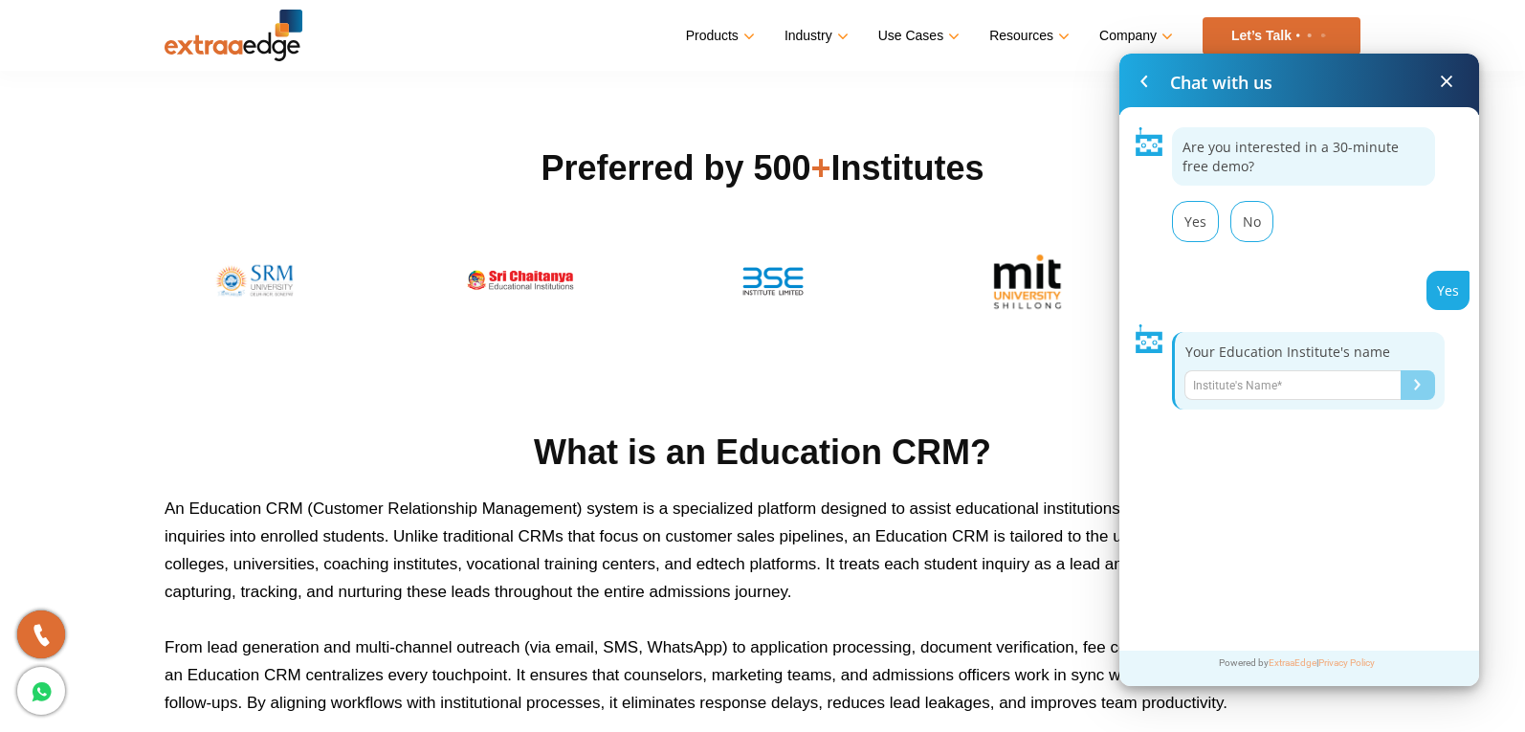
click at [1269, 388] on input "Name*" at bounding box center [1292, 385] width 216 height 30
type input "test"
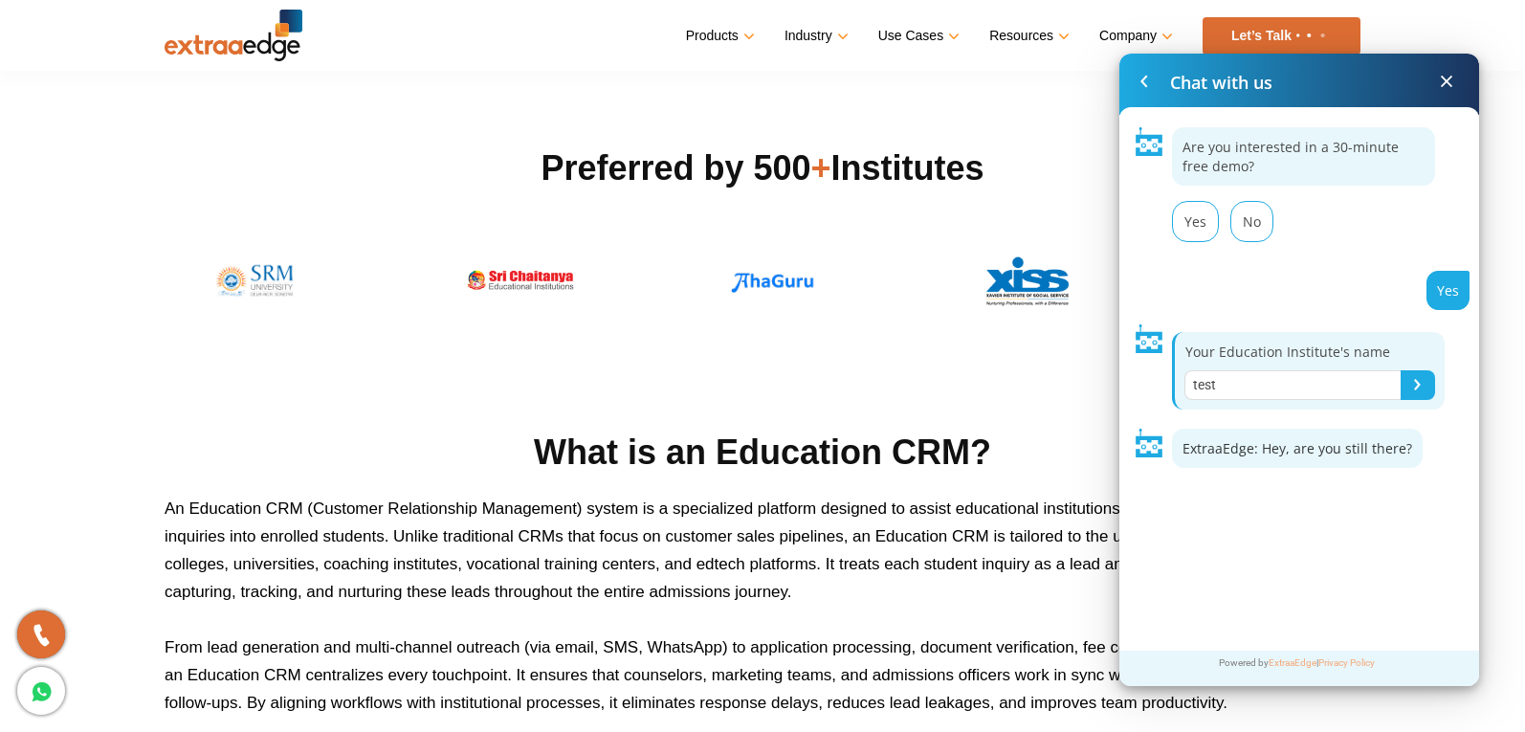
click at [1415, 376] on button "Submit" at bounding box center [1418, 385] width 34 height 30
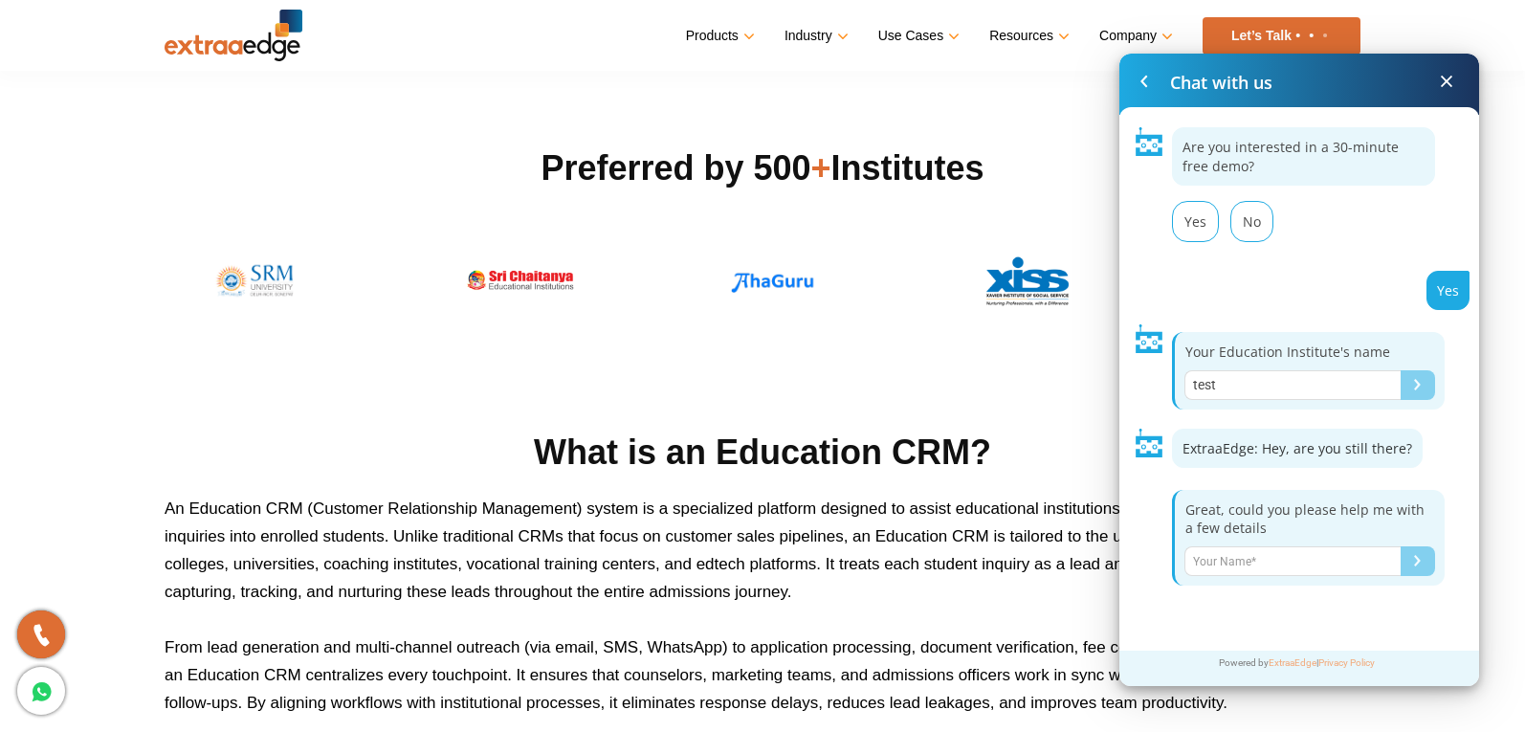
click at [1444, 78] on span at bounding box center [1446, 81] width 23 height 23
